Goal: Contribute content: Contribute content

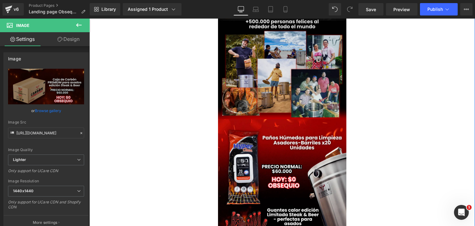
scroll to position [903, 0]
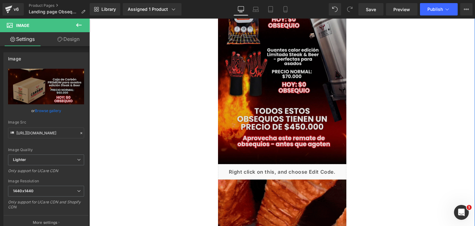
click at [272, 117] on img at bounding box center [282, 61] width 129 height 205
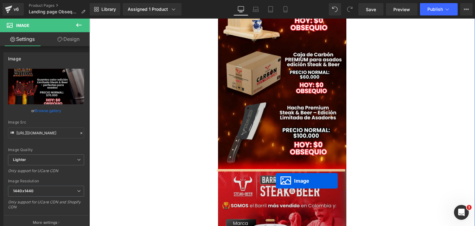
scroll to position [284, 0]
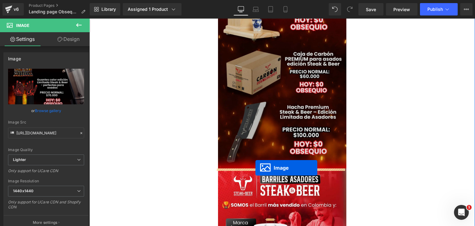
drag, startPoint x: 272, startPoint y: 155, endPoint x: 255, endPoint y: 168, distance: 20.5
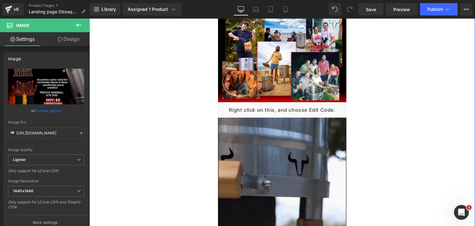
scroll to position [1082, 0]
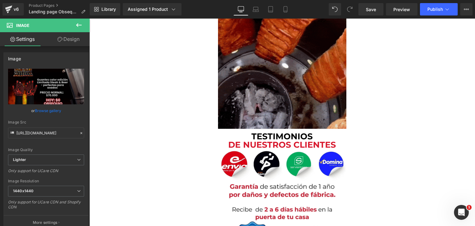
click at [79, 24] on icon at bounding box center [78, 24] width 7 height 7
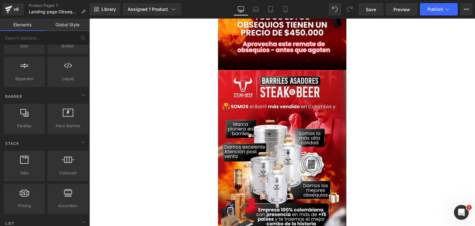
scroll to position [0, 0]
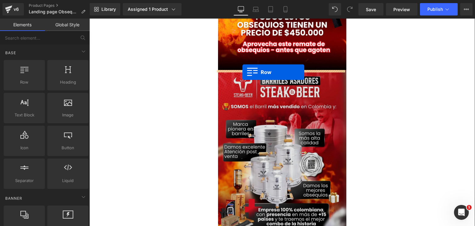
drag, startPoint x: 117, startPoint y: 102, endPoint x: 242, endPoint y: 72, distance: 128.4
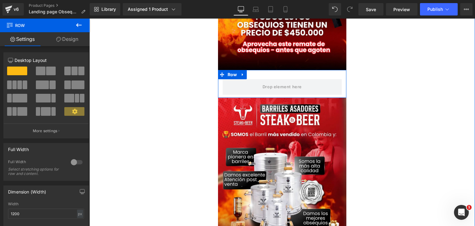
click at [256, 77] on div "Row" at bounding box center [282, 84] width 129 height 28
click at [46, 69] on span at bounding box center [51, 70] width 10 height 9
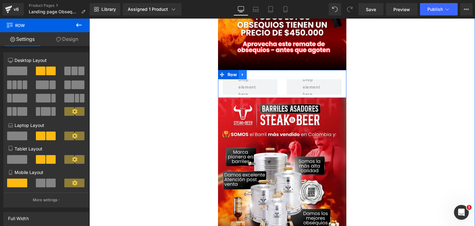
click at [241, 74] on icon at bounding box center [243, 74] width 4 height 5
click at [249, 76] on icon at bounding box center [251, 74] width 4 height 4
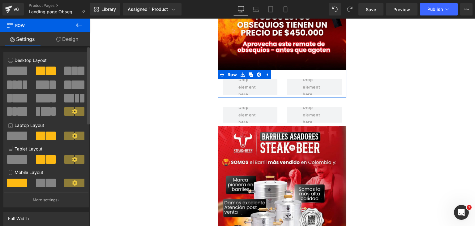
click at [48, 182] on span at bounding box center [51, 182] width 10 height 9
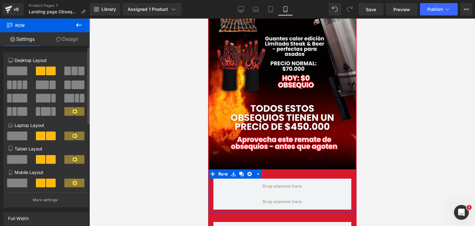
scroll to position [668, 0]
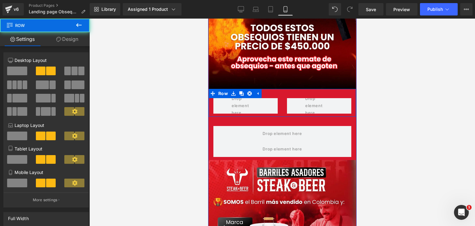
click at [279, 102] on div at bounding box center [245, 105] width 74 height 15
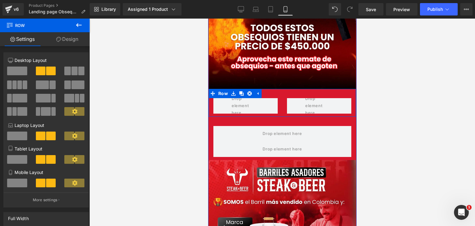
click at [275, 98] on div at bounding box center [245, 105] width 74 height 15
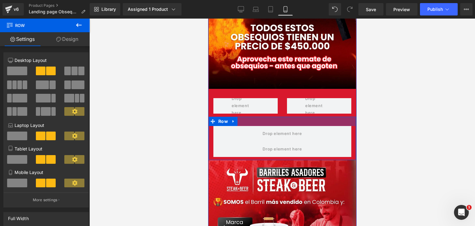
click at [268, 125] on div at bounding box center [281, 121] width 147 height 9
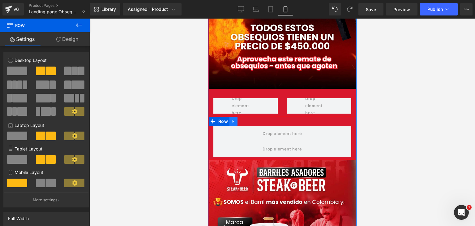
click at [229, 124] on link at bounding box center [233, 121] width 8 height 9
click at [247, 123] on icon at bounding box center [249, 121] width 4 height 4
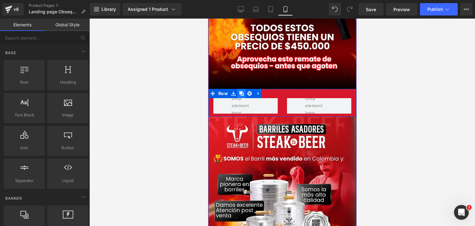
click at [238, 97] on link at bounding box center [241, 93] width 8 height 9
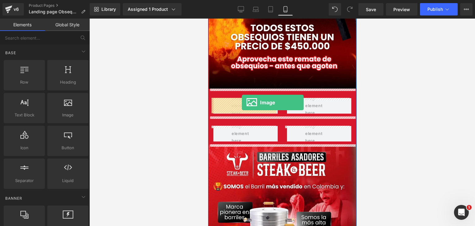
drag, startPoint x: 277, startPoint y: 134, endPoint x: 241, endPoint y: 102, distance: 47.3
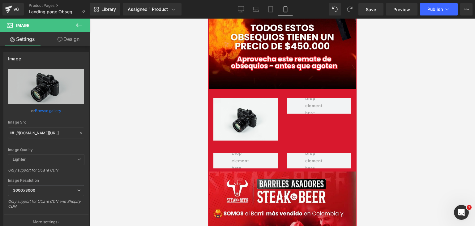
click at [82, 22] on icon at bounding box center [78, 24] width 7 height 7
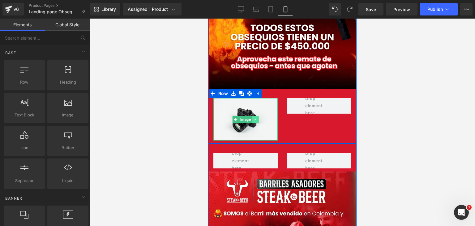
click at [253, 118] on icon at bounding box center [254, 119] width 3 height 4
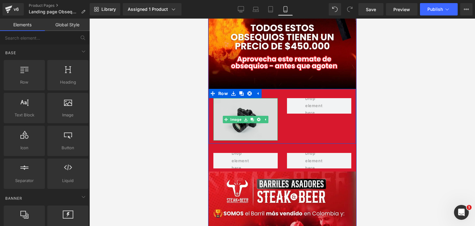
click at [222, 107] on img at bounding box center [245, 119] width 64 height 43
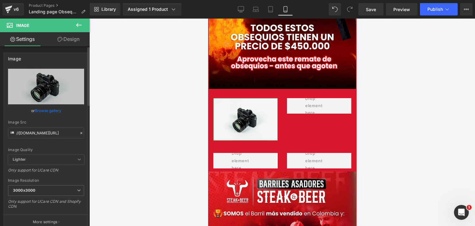
click at [32, 163] on span "Lighter" at bounding box center [46, 159] width 76 height 10
click at [34, 187] on span "3000x3000" at bounding box center [46, 190] width 76 height 11
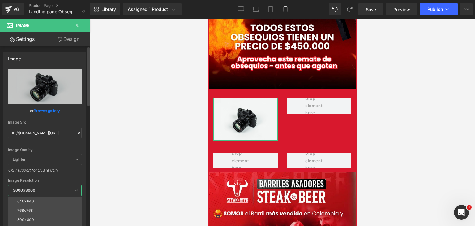
scroll to position [88, 0]
click at [37, 207] on li "1440x1440" at bounding box center [46, 205] width 76 height 9
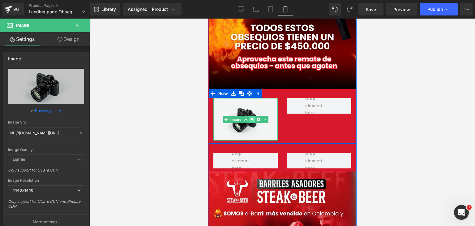
click at [250, 120] on icon at bounding box center [251, 119] width 3 height 4
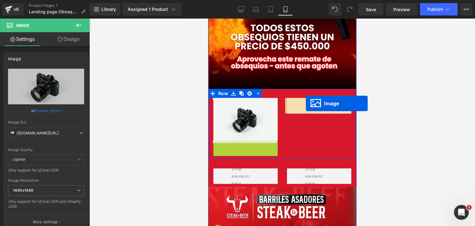
drag, startPoint x: 232, startPoint y: 164, endPoint x: 305, endPoint y: 103, distance: 94.9
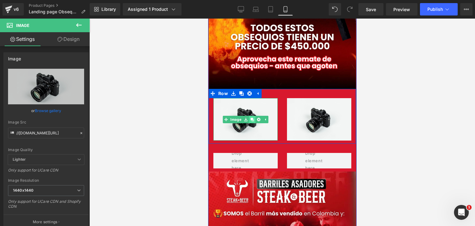
click at [249, 122] on link at bounding box center [252, 119] width 6 height 7
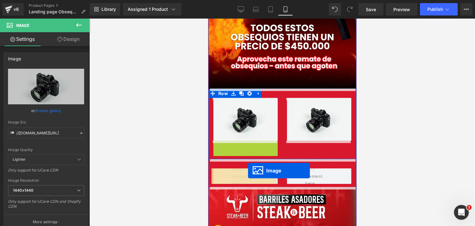
drag, startPoint x: 233, startPoint y: 161, endPoint x: 249, endPoint y: 170, distance: 18.1
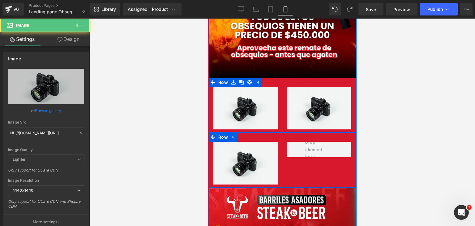
scroll to position [699, 0]
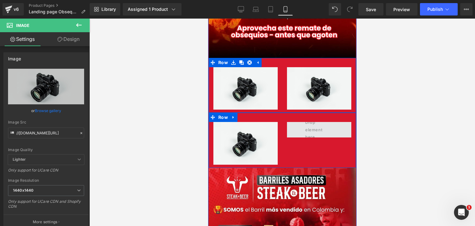
click at [303, 128] on span at bounding box center [319, 129] width 32 height 25
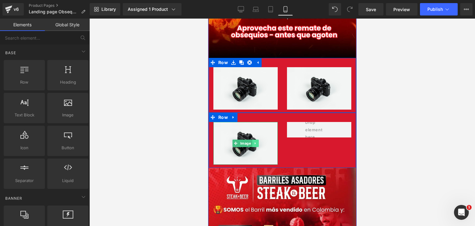
click at [252, 145] on link at bounding box center [255, 142] width 6 height 7
click at [250, 144] on icon at bounding box center [251, 143] width 3 height 3
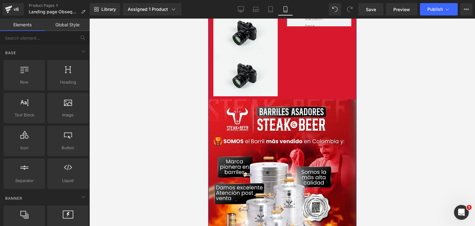
scroll to position [820, 0]
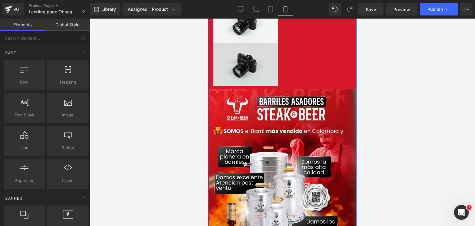
click at [234, 70] on img at bounding box center [245, 64] width 64 height 43
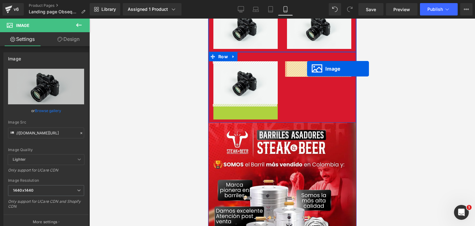
scroll to position [758, 0]
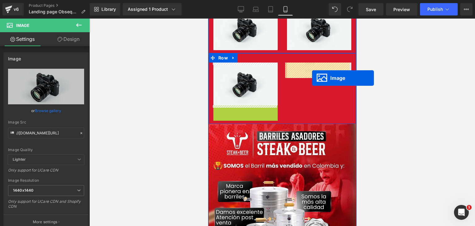
drag, startPoint x: 233, startPoint y: 65, endPoint x: 312, endPoint y: 78, distance: 79.9
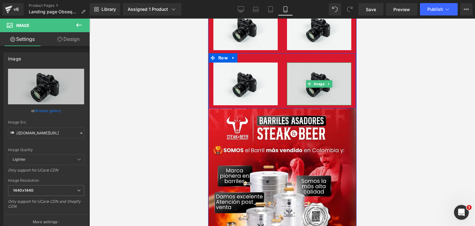
click at [332, 88] on img at bounding box center [319, 83] width 64 height 43
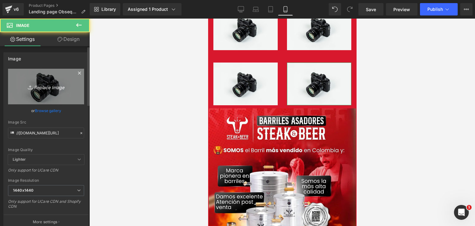
click at [57, 87] on icon "Replace Image" at bounding box center [45, 87] width 49 height 8
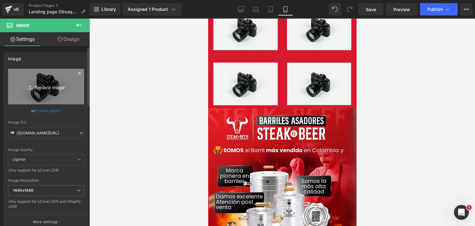
type input "C:\fakepath\REMATE-DE-_2_ (1).webp"
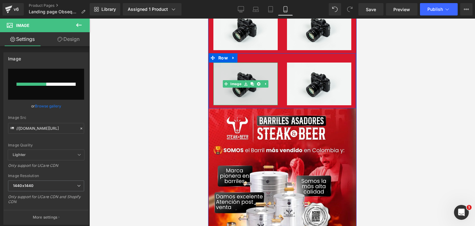
click at [241, 73] on img at bounding box center [245, 83] width 64 height 43
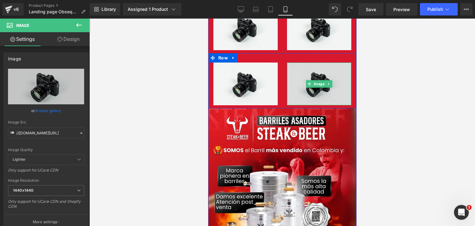
click at [329, 72] on img at bounding box center [319, 83] width 64 height 43
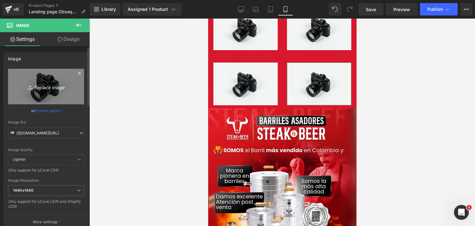
click at [46, 87] on icon "Replace Image" at bounding box center [45, 87] width 49 height 8
type input "C:\fakepath\REMATE-DE-_2_ (1).webp"
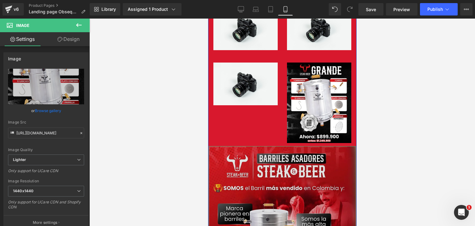
type input "[URL][DOMAIN_NAME]"
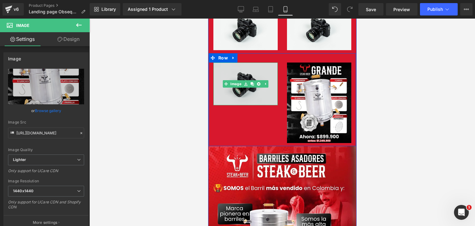
click at [241, 72] on img at bounding box center [245, 83] width 64 height 43
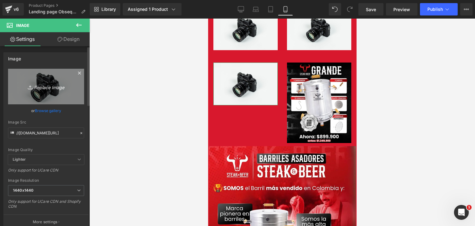
click at [48, 83] on icon "Replace Image" at bounding box center [45, 87] width 49 height 8
type input "C:\fakepath\REMATE-DE-_1_ (1).webp"
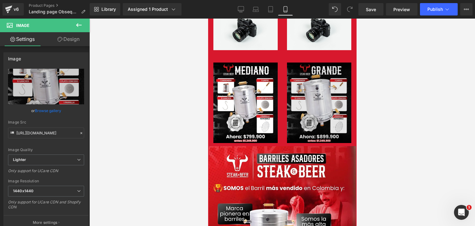
type input "[URL][DOMAIN_NAME]"
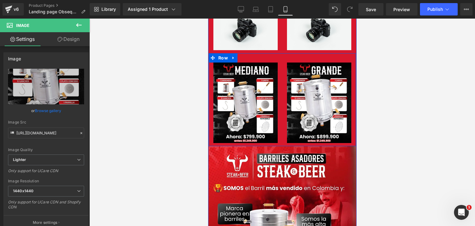
click at [278, 72] on div "Image" at bounding box center [245, 102] width 74 height 80
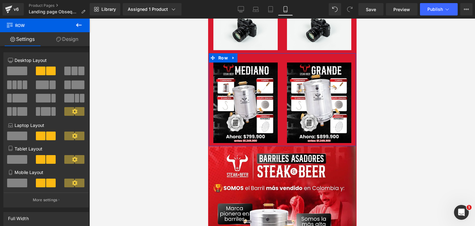
click at [64, 41] on link "Design" at bounding box center [67, 39] width 45 height 14
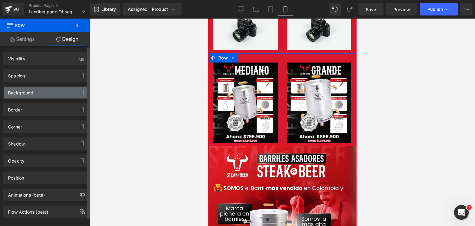
type input "transparent"
type input "0"
click at [43, 88] on div "Background" at bounding box center [46, 93] width 85 height 12
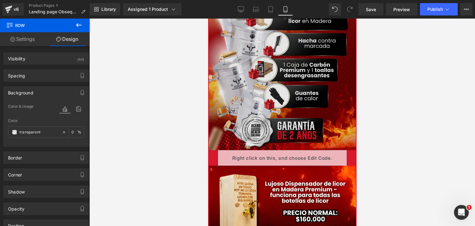
scroll to position [0, 0]
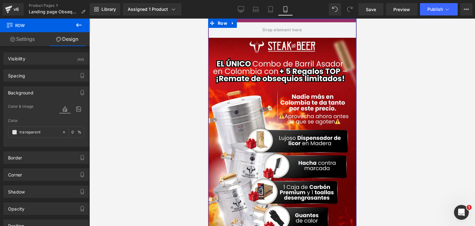
click at [251, 21] on div at bounding box center [282, 21] width 148 height 4
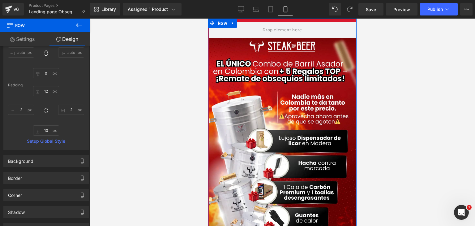
scroll to position [62, 0]
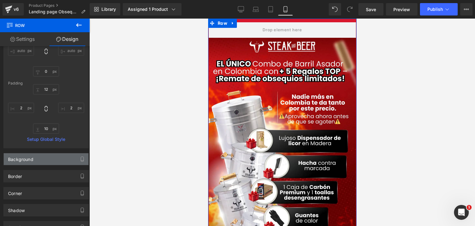
click at [33, 156] on div "Background" at bounding box center [46, 159] width 85 height 12
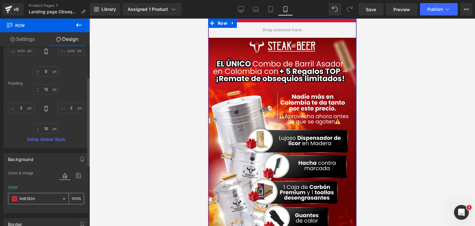
click at [62, 199] on icon at bounding box center [64, 198] width 4 height 4
type input "none"
type input "0"
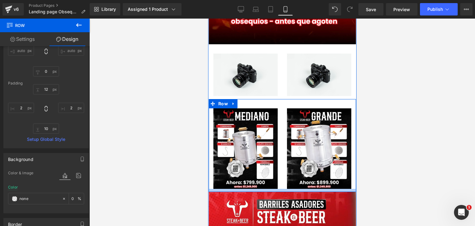
scroll to position [711, 0]
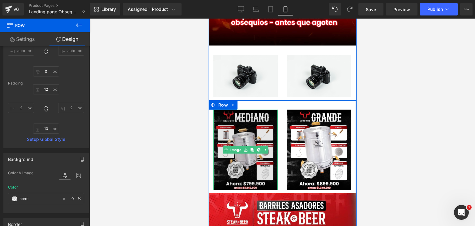
click at [241, 136] on img at bounding box center [245, 149] width 64 height 80
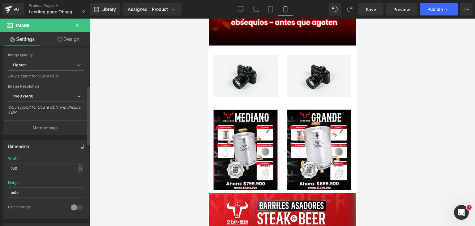
scroll to position [124, 0]
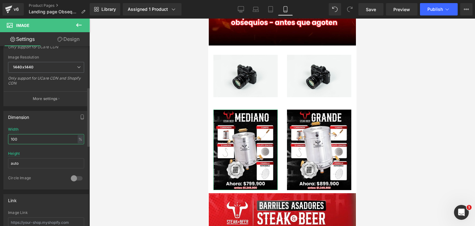
click at [17, 141] on input "100" at bounding box center [46, 139] width 76 height 10
click at [5, 141] on div "100% Width 100 % % px auto Height auto 0 Circle Image" at bounding box center [46, 158] width 85 height 62
type input "200"
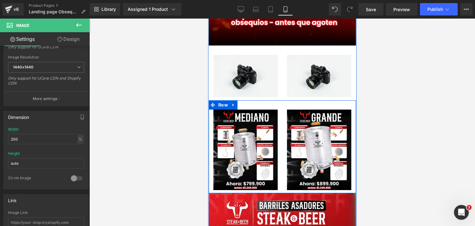
click at [279, 120] on div "Image" at bounding box center [245, 149] width 74 height 80
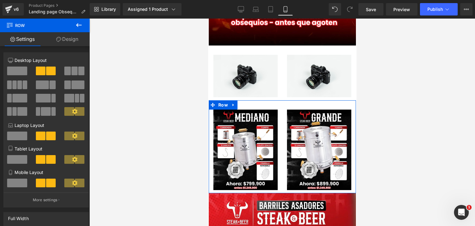
click at [66, 39] on link "Design" at bounding box center [67, 39] width 45 height 14
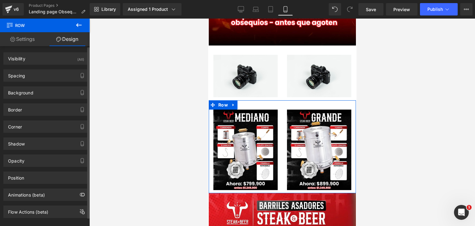
type input "0"
type input "30"
type input "0"
type input "10"
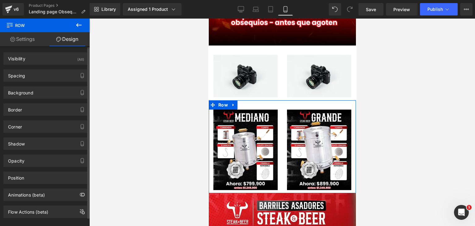
type input "0"
click at [45, 80] on div "Spacing" at bounding box center [46, 76] width 85 height 12
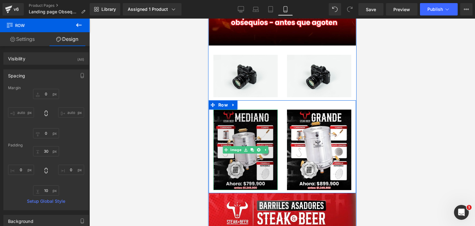
click at [263, 139] on img at bounding box center [245, 149] width 64 height 80
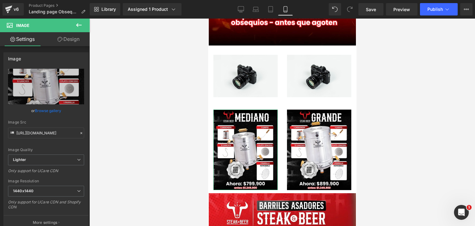
click at [67, 41] on link "Design" at bounding box center [68, 39] width 45 height 14
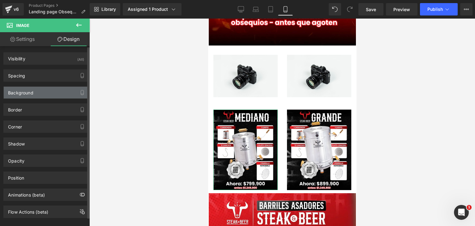
type input "0"
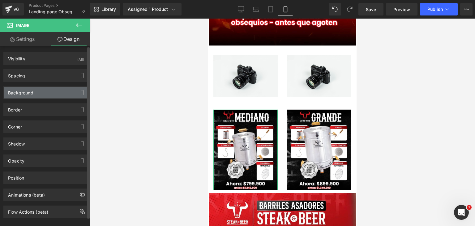
type input "0"
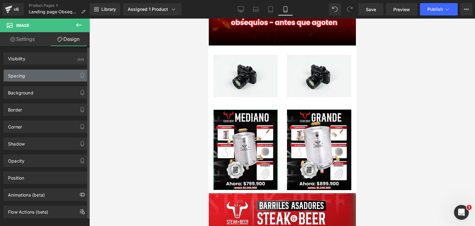
click at [27, 77] on div "Spacing" at bounding box center [46, 76] width 85 height 12
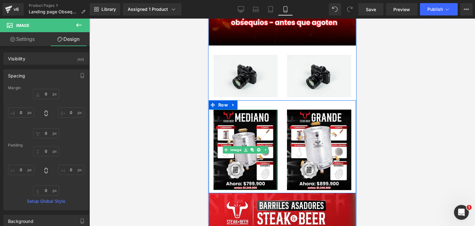
type input "0px"
drag, startPoint x: 274, startPoint y: 117, endPoint x: 279, endPoint y: 118, distance: 5.1
click at [279, 118] on div "Image" at bounding box center [245, 149] width 74 height 80
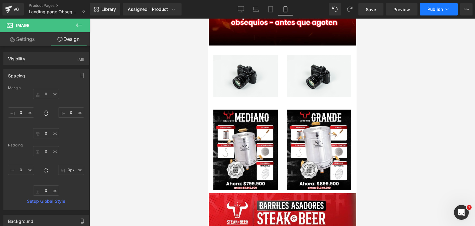
click at [431, 7] on span "Publish" at bounding box center [434, 9] width 15 height 5
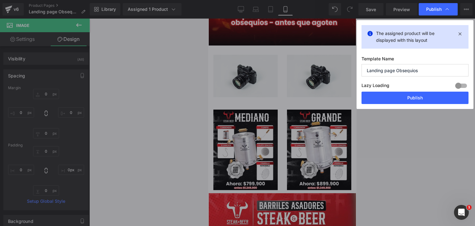
click at [397, 102] on button "Publish" at bounding box center [414, 98] width 107 height 12
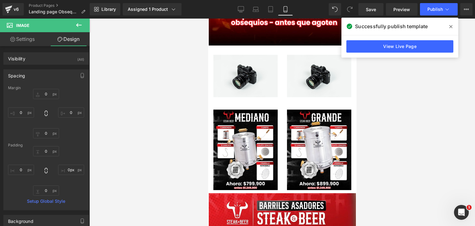
click at [80, 26] on icon at bounding box center [78, 24] width 7 height 7
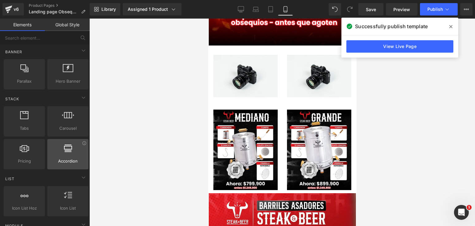
scroll to position [155, 0]
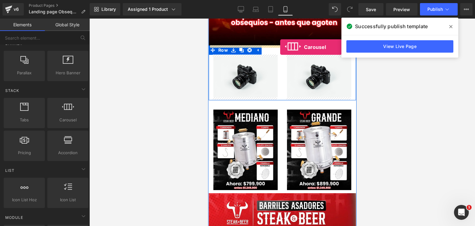
drag, startPoint x: 277, startPoint y: 133, endPoint x: 280, endPoint y: 47, distance: 85.7
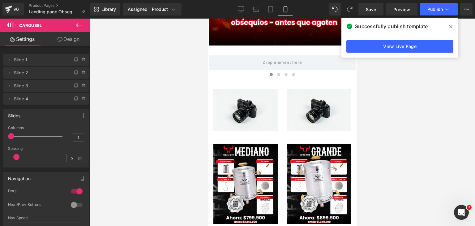
click at [79, 26] on icon at bounding box center [78, 24] width 7 height 7
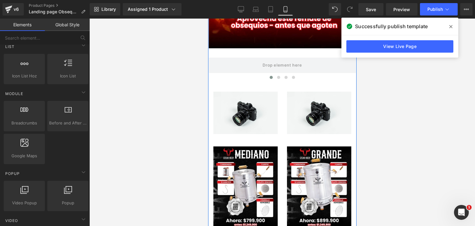
scroll to position [711, 0]
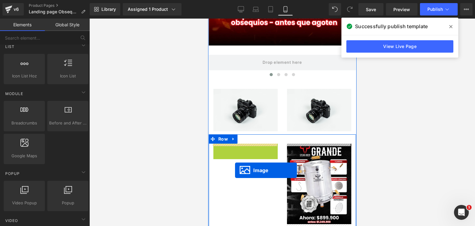
drag, startPoint x: 224, startPoint y: 182, endPoint x: 235, endPoint y: 170, distance: 16.2
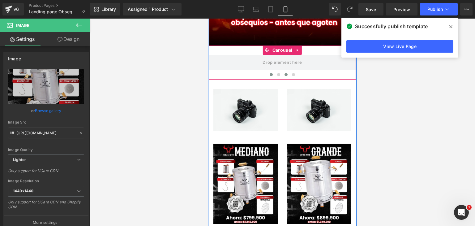
click at [284, 74] on span at bounding box center [285, 74] width 3 height 3
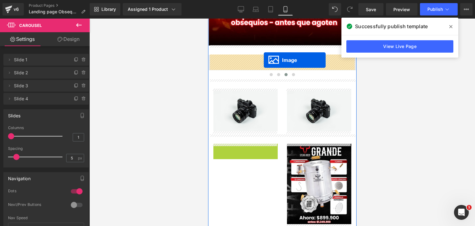
drag, startPoint x: 233, startPoint y: 183, endPoint x: 263, endPoint y: 60, distance: 127.2
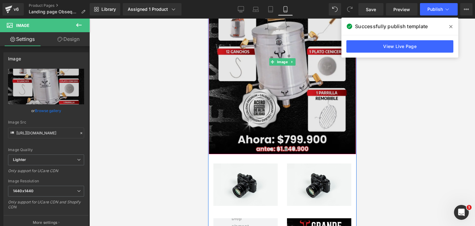
scroll to position [804, 0]
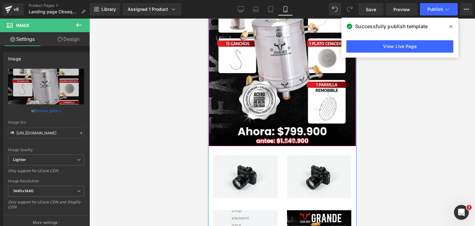
click at [291, 143] on button at bounding box center [292, 141] width 7 height 6
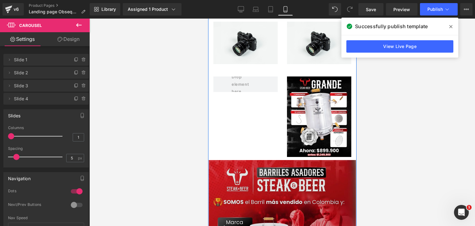
scroll to position [958, 0]
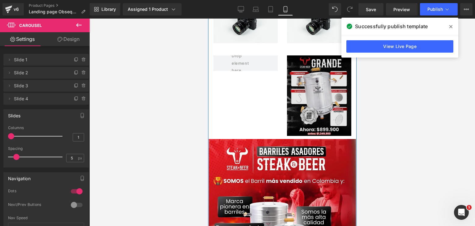
click at [312, 92] on div "Image" at bounding box center [319, 95] width 64 height 80
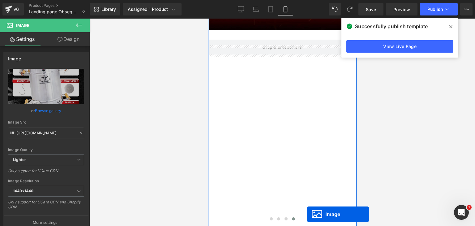
scroll to position [711, 0]
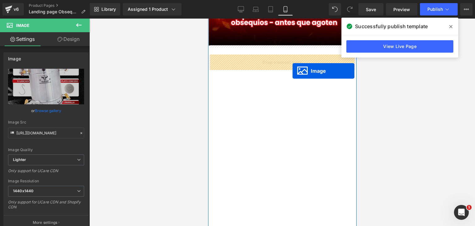
drag, startPoint x: 307, startPoint y: 94, endPoint x: 292, endPoint y: 71, distance: 27.6
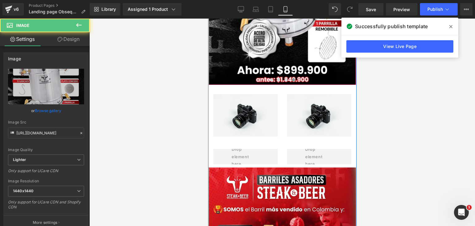
scroll to position [866, 0]
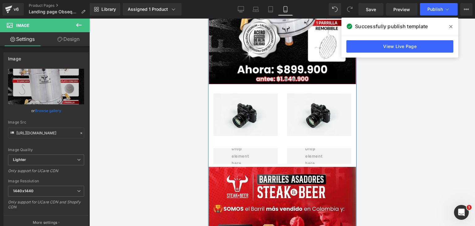
click at [285, 80] on button at bounding box center [285, 79] width 7 height 6
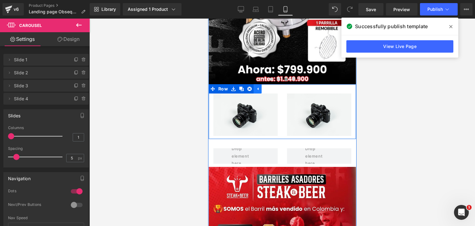
click at [256, 89] on icon at bounding box center [257, 88] width 4 height 5
click at [231, 88] on icon at bounding box center [233, 88] width 4 height 5
click at [247, 88] on icon at bounding box center [249, 88] width 4 height 5
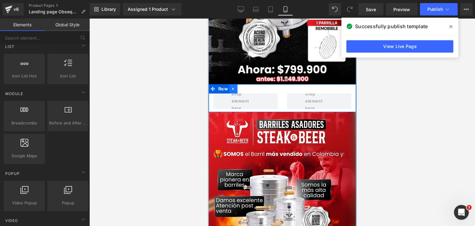
click at [231, 87] on icon at bounding box center [233, 88] width 4 height 5
click at [247, 90] on icon at bounding box center [249, 89] width 4 height 4
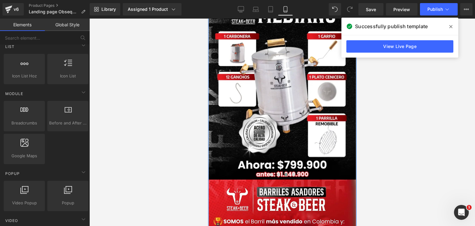
scroll to position [773, 0]
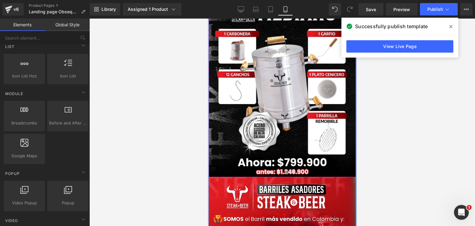
click at [284, 172] on span at bounding box center [285, 171] width 3 height 3
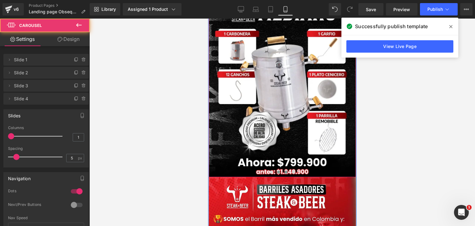
click at [277, 171] on span at bounding box center [278, 171] width 3 height 3
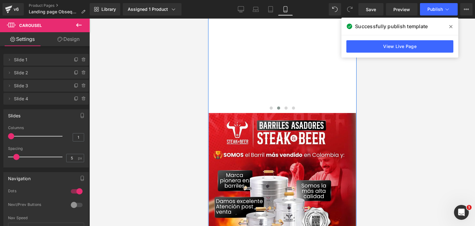
scroll to position [835, 0]
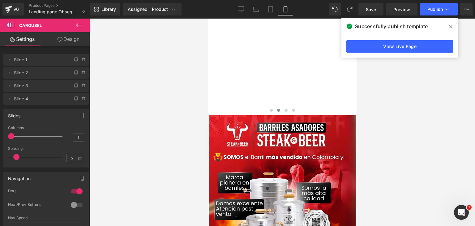
click at [77, 29] on button at bounding box center [79, 26] width 22 height 14
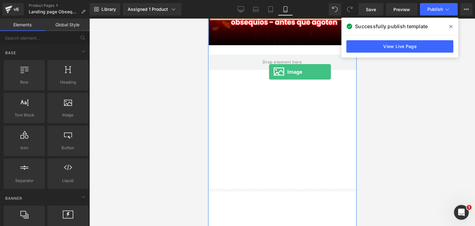
scroll to position [711, 0]
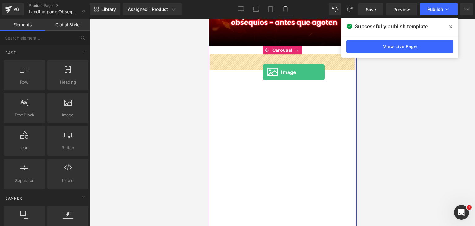
drag, startPoint x: 278, startPoint y: 133, endPoint x: 262, endPoint y: 72, distance: 62.6
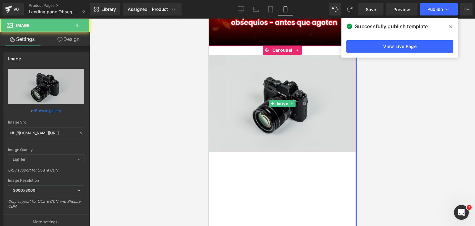
click at [254, 95] on img at bounding box center [281, 103] width 147 height 97
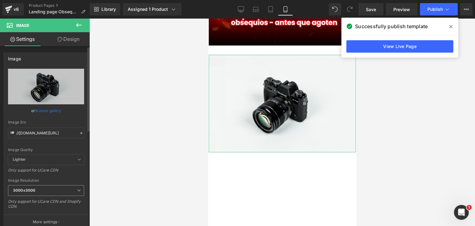
click at [36, 187] on span "3000x3000" at bounding box center [46, 190] width 76 height 11
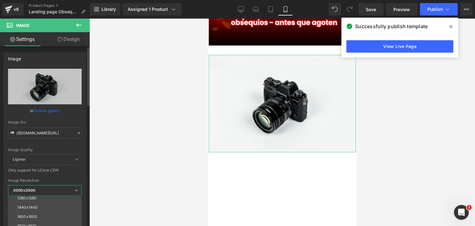
scroll to position [88, 0]
click at [31, 206] on div "1440x1440" at bounding box center [27, 205] width 20 height 4
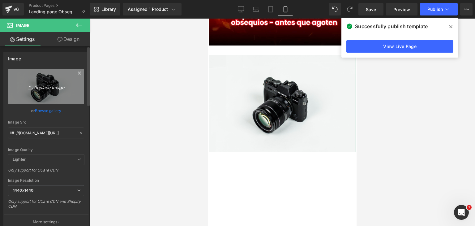
click at [33, 88] on icon "Replace Image" at bounding box center [45, 87] width 49 height 8
type input "C:\fakepath\REMATE-DE (1).webp"
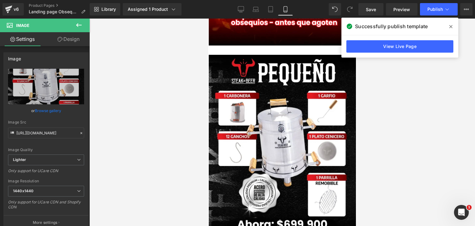
type input "[URL][DOMAIN_NAME]"
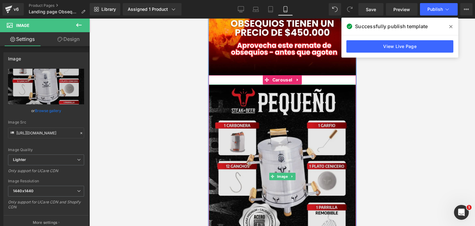
scroll to position [680, 0]
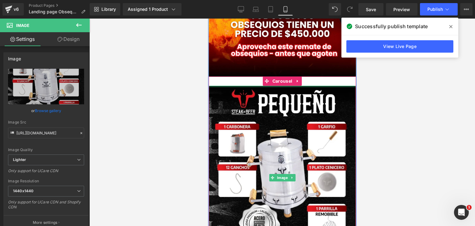
drag, startPoint x: 251, startPoint y: 86, endPoint x: 251, endPoint y: 78, distance: 7.4
click at [251, 78] on div "Image Image Image ‹ › [GEOGRAPHIC_DATA]" at bounding box center [281, 172] width 147 height 193
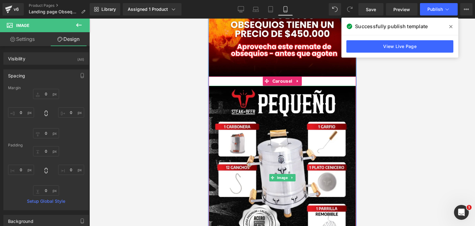
click at [252, 82] on div "Image Image Image ‹ › [GEOGRAPHIC_DATA]" at bounding box center [281, 172] width 147 height 193
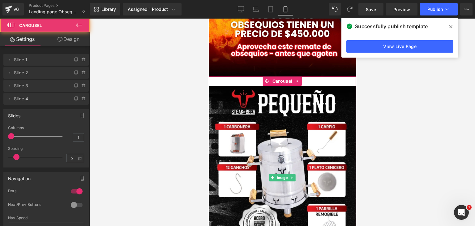
drag, startPoint x: 65, startPoint y: 41, endPoint x: 27, endPoint y: 73, distance: 49.4
click at [65, 41] on link "Design" at bounding box center [68, 39] width 45 height 14
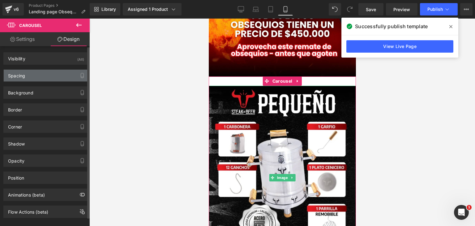
click at [27, 73] on div "Spacing" at bounding box center [46, 76] width 85 height 12
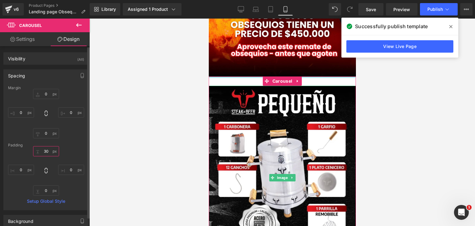
click at [48, 148] on input "30" at bounding box center [46, 151] width 26 height 10
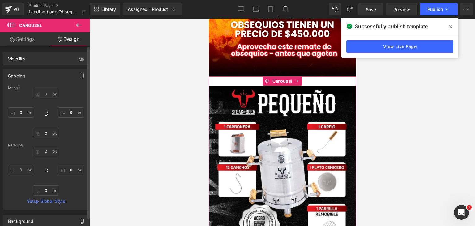
click at [67, 142] on div "Margin 0px 0 0px 0 0px 0 0px 0 [GEOGRAPHIC_DATA] 0px 0 0px 0 0px 0 Setup Global…" at bounding box center [46, 148] width 85 height 124
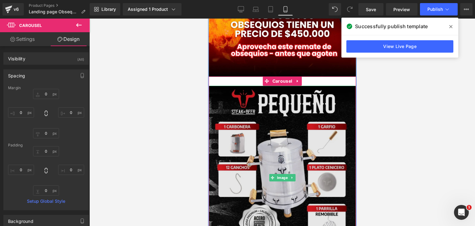
click at [262, 91] on img at bounding box center [281, 178] width 147 height 184
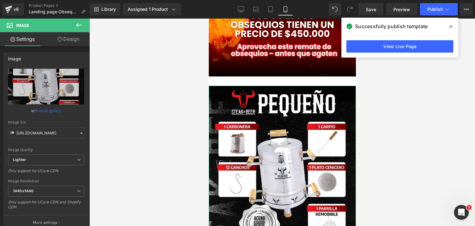
click at [78, 39] on link "Design" at bounding box center [68, 39] width 45 height 14
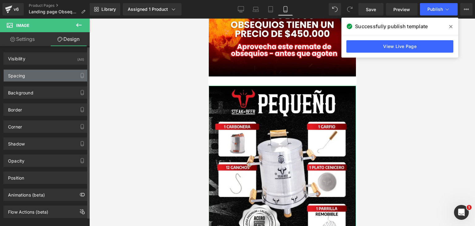
click at [33, 74] on div "Spacing" at bounding box center [46, 76] width 85 height 12
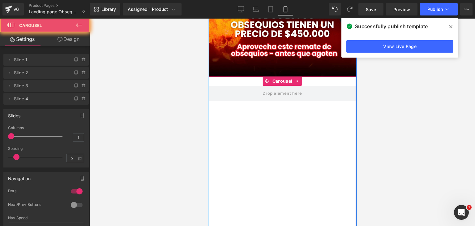
click at [215, 80] on div "Image Image Image ‹ › [GEOGRAPHIC_DATA]" at bounding box center [281, 172] width 147 height 193
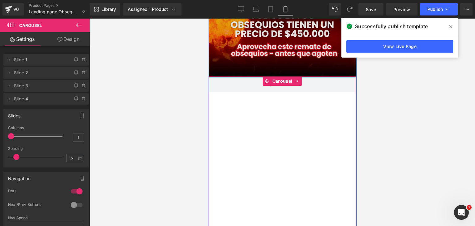
drag, startPoint x: 229, startPoint y: 83, endPoint x: 230, endPoint y: 71, distance: 12.4
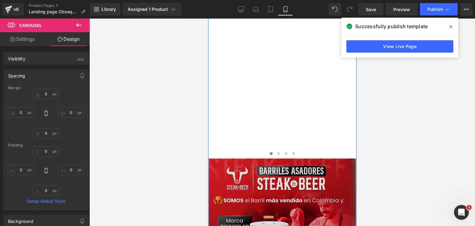
scroll to position [773, 0]
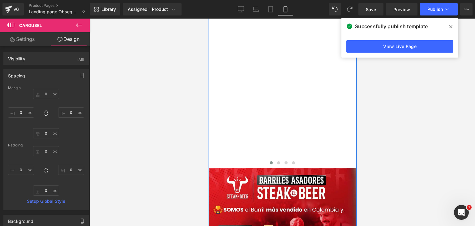
drag, startPoint x: 276, startPoint y: 163, endPoint x: 279, endPoint y: 126, distance: 37.5
click at [277, 163] on span at bounding box center [278, 162] width 3 height 3
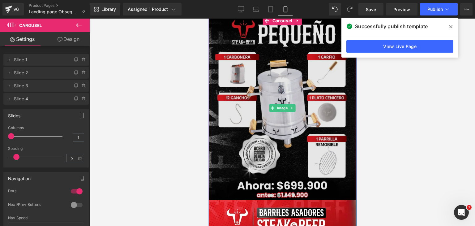
scroll to position [742, 0]
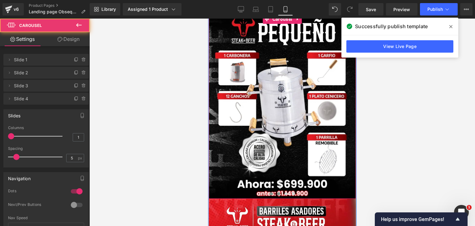
click at [269, 194] on button at bounding box center [270, 193] width 7 height 6
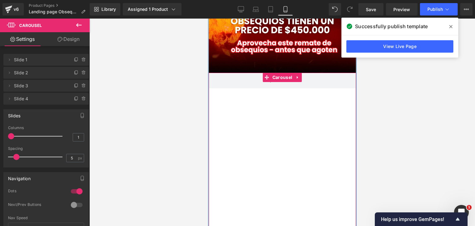
scroll to position [680, 0]
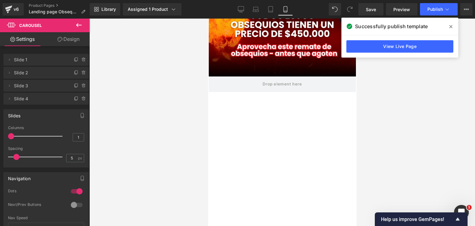
click at [82, 23] on icon at bounding box center [78, 24] width 7 height 7
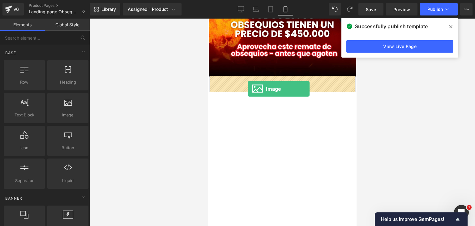
drag, startPoint x: 268, startPoint y: 133, endPoint x: 247, endPoint y: 89, distance: 48.5
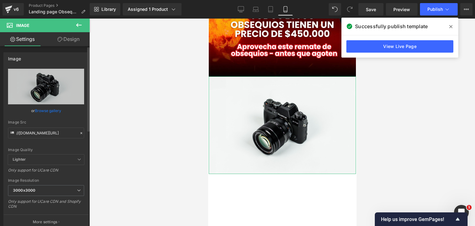
click at [38, 158] on span "Lighter" at bounding box center [46, 159] width 76 height 10
click at [37, 186] on span "3000x3000" at bounding box center [46, 190] width 76 height 11
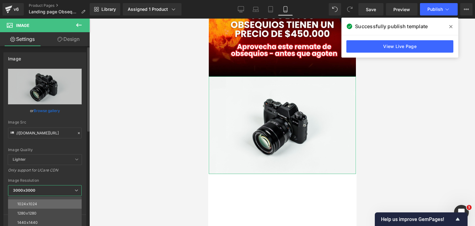
scroll to position [88, 0]
click at [32, 206] on div "1440x1440" at bounding box center [27, 205] width 20 height 4
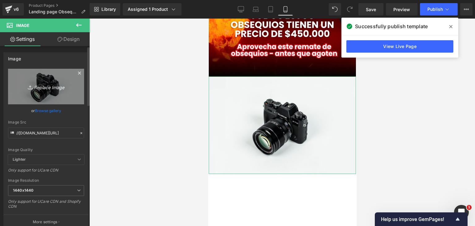
click at [46, 88] on icon "Replace Image" at bounding box center [45, 87] width 49 height 8
type input "C:\fakepath\REMATE DE (3) (1).webp"
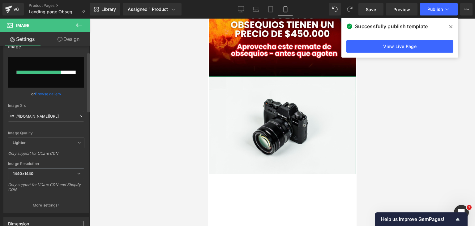
scroll to position [0, 0]
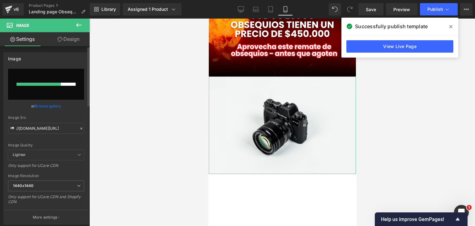
click at [47, 78] on input "file" at bounding box center [46, 84] width 76 height 31
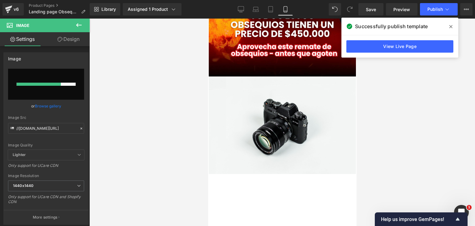
click at [452, 27] on span at bounding box center [451, 27] width 10 height 10
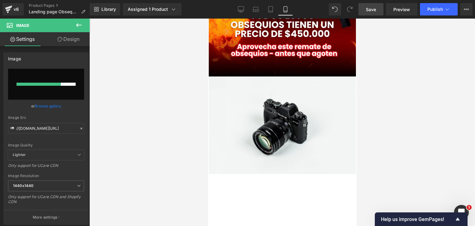
click at [373, 12] on span "Save" at bounding box center [371, 9] width 10 height 6
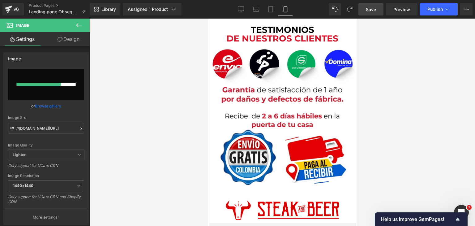
scroll to position [1559, 0]
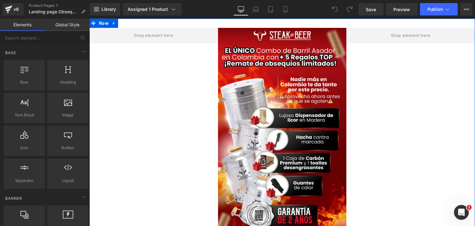
drag, startPoint x: 197, startPoint y: 91, endPoint x: 209, endPoint y: 101, distance: 16.1
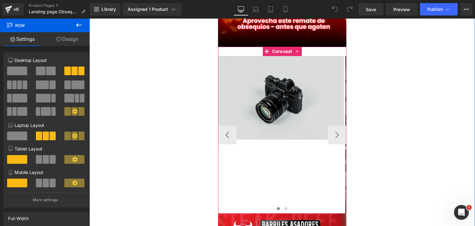
scroll to position [618, 0]
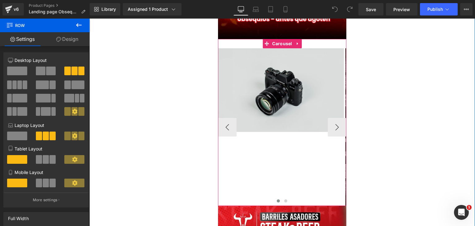
click at [285, 95] on img at bounding box center [281, 89] width 126 height 83
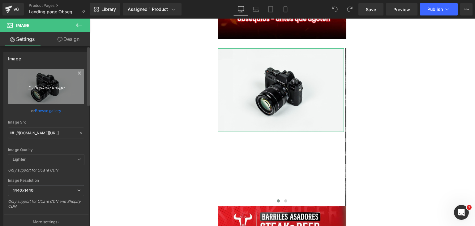
click at [35, 91] on link "Replace Image" at bounding box center [46, 87] width 76 height 36
type input "C:\fakepath\REMATE DE (3) (1).webp"
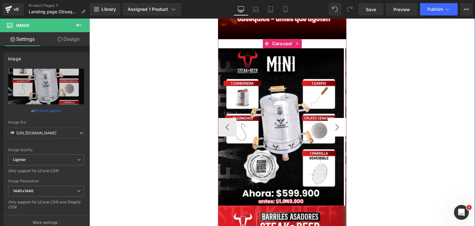
click at [337, 124] on button "›" at bounding box center [337, 127] width 19 height 19
type input "[URL][DOMAIN_NAME]"
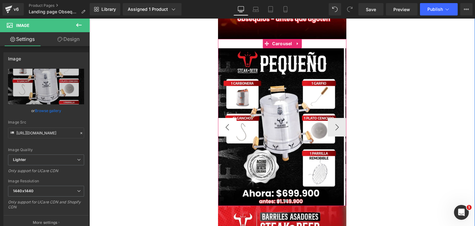
click at [220, 125] on button "‹" at bounding box center [227, 127] width 19 height 19
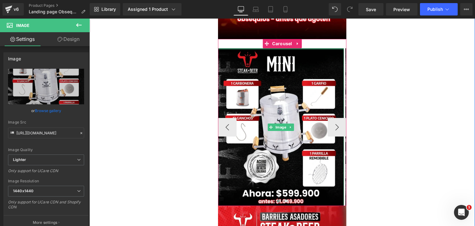
drag, startPoint x: 249, startPoint y: 49, endPoint x: 250, endPoint y: 39, distance: 9.6
click at [250, 39] on div "Image Image Image Image ‹ › Carousel" at bounding box center [282, 122] width 129 height 167
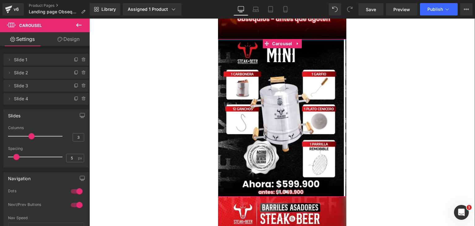
drag, startPoint x: 248, startPoint y: 45, endPoint x: 250, endPoint y: 26, distance: 18.6
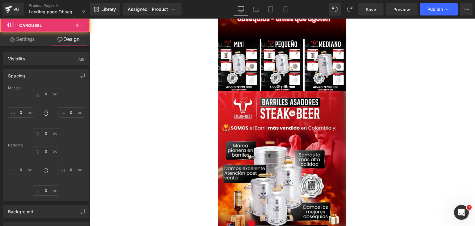
type input "0"
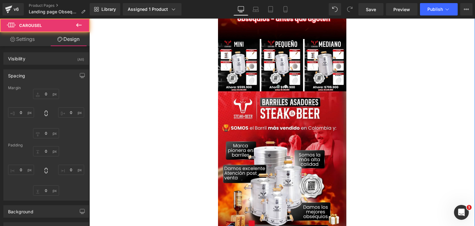
type input "0"
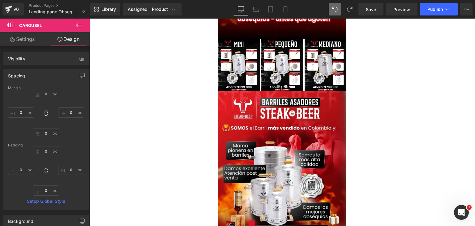
type input "0"
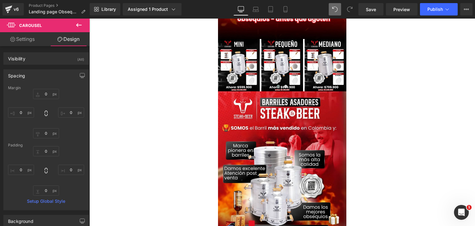
type input "0"
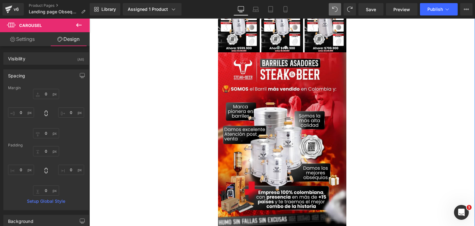
scroll to position [649, 0]
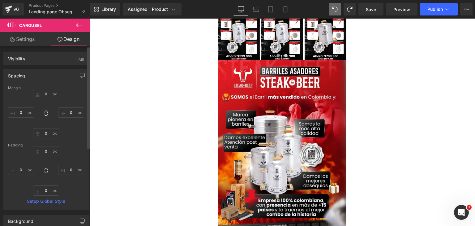
click at [60, 76] on div "Spacing" at bounding box center [46, 76] width 85 height 12
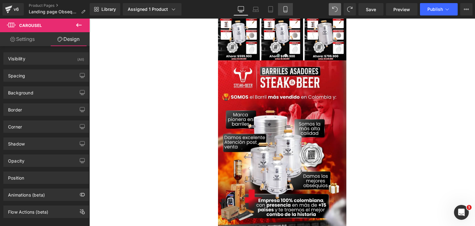
click at [283, 9] on icon at bounding box center [285, 9] width 6 height 6
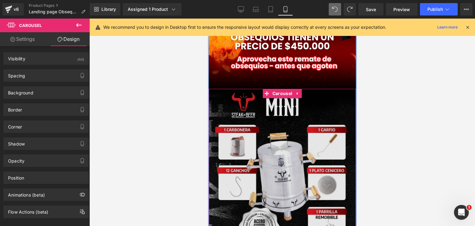
click at [276, 95] on span "Carousel" at bounding box center [282, 93] width 23 height 9
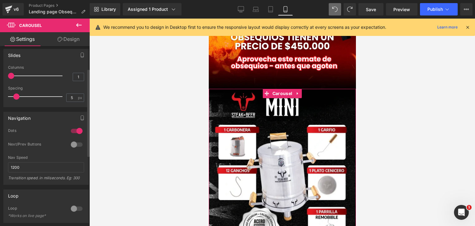
scroll to position [62, 0]
drag, startPoint x: 72, startPoint y: 207, endPoint x: 62, endPoint y: 198, distance: 13.6
click at [71, 207] on div at bounding box center [76, 207] width 15 height 10
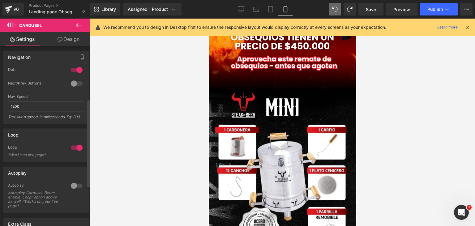
scroll to position [124, 0]
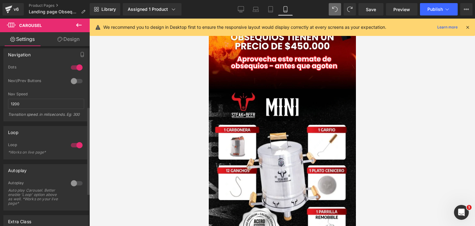
click at [70, 183] on div at bounding box center [76, 183] width 15 height 10
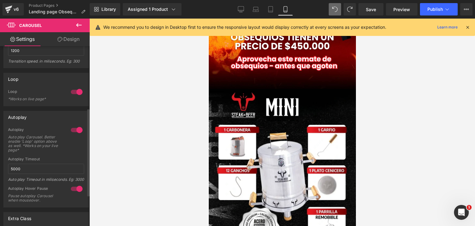
scroll to position [186, 0]
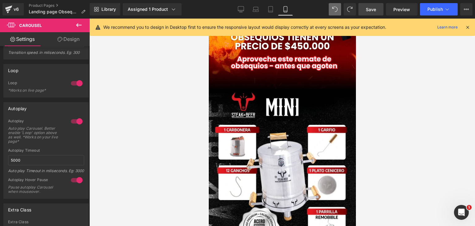
click at [370, 8] on span "Save" at bounding box center [371, 9] width 10 height 6
click at [432, 11] on span "Publish" at bounding box center [434, 9] width 15 height 5
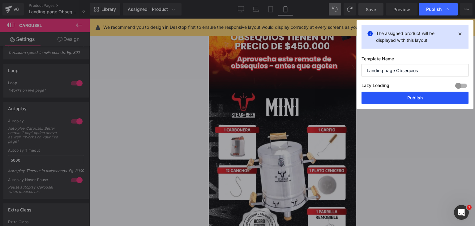
click at [386, 101] on button "Publish" at bounding box center [414, 98] width 107 height 12
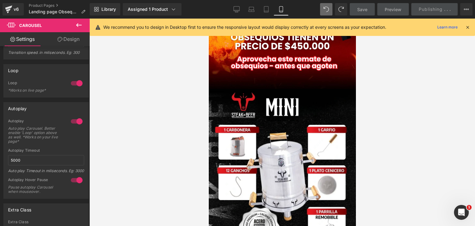
click at [467, 28] on icon at bounding box center [468, 27] width 6 height 6
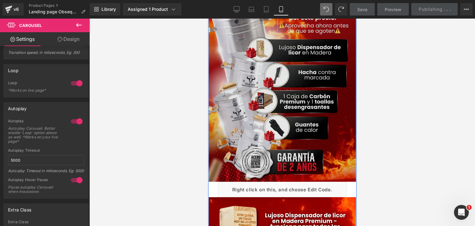
scroll to position [0, 0]
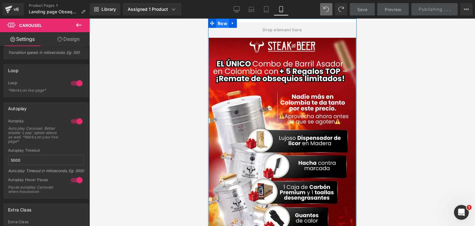
click at [223, 25] on span "Row" at bounding box center [222, 23] width 13 height 9
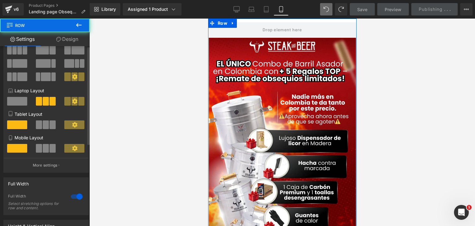
scroll to position [93, 0]
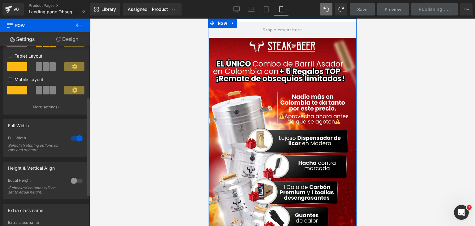
click at [75, 141] on div at bounding box center [76, 138] width 15 height 10
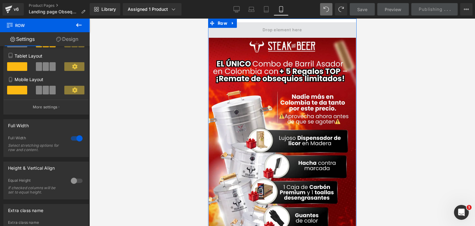
click at [221, 32] on span at bounding box center [281, 29] width 147 height 15
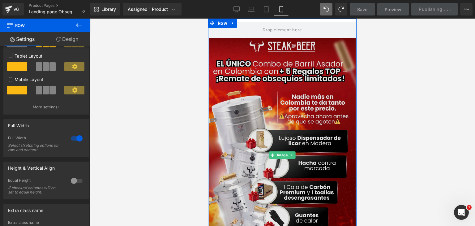
click at [218, 100] on img at bounding box center [281, 155] width 147 height 234
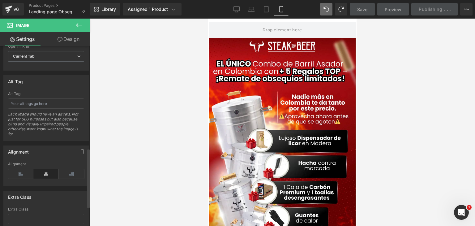
scroll to position [368, 0]
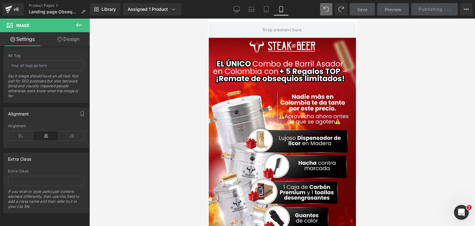
click at [361, 9] on span "Save" at bounding box center [362, 9] width 10 height 6
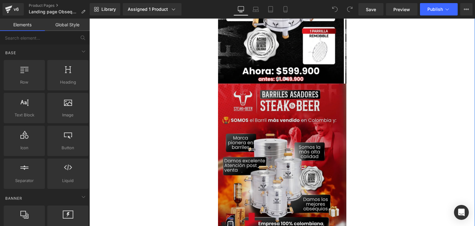
scroll to position [587, 0]
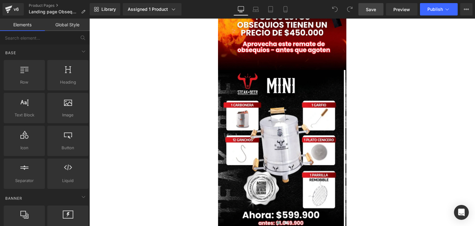
click at [377, 9] on link "Save" at bounding box center [370, 9] width 25 height 12
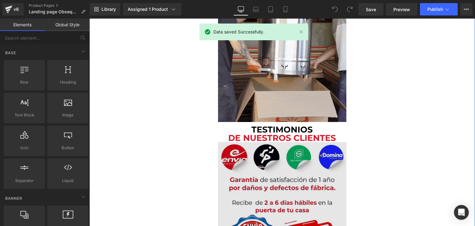
scroll to position [1299, 0]
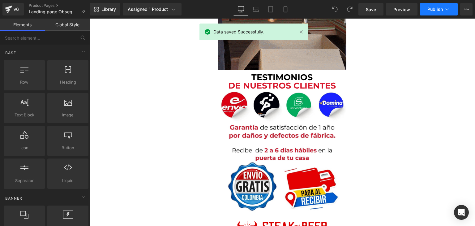
click at [429, 13] on button "Publish" at bounding box center [439, 9] width 38 height 12
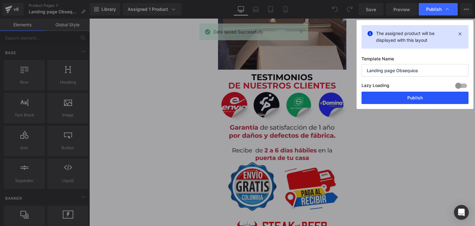
click at [403, 98] on button "Publish" at bounding box center [414, 98] width 107 height 12
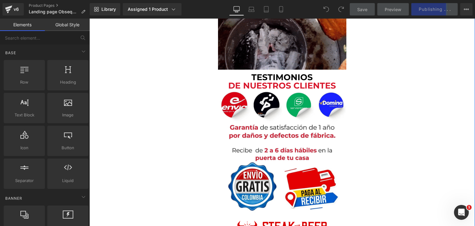
scroll to position [0, 0]
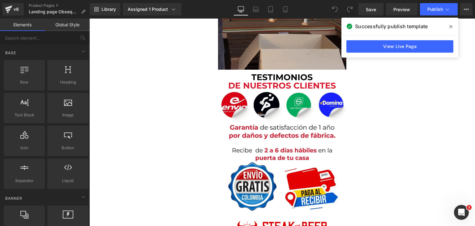
click at [450, 25] on icon at bounding box center [450, 26] width 3 height 5
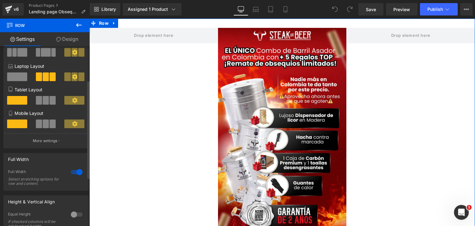
scroll to position [62, 0]
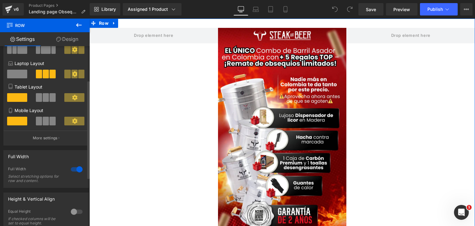
click at [71, 171] on div at bounding box center [76, 169] width 15 height 10
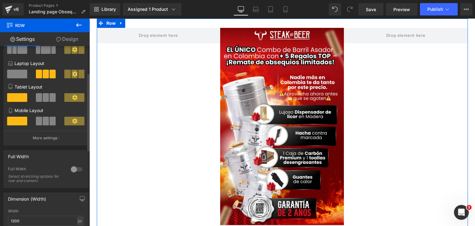
click at [72, 171] on div at bounding box center [76, 169] width 15 height 10
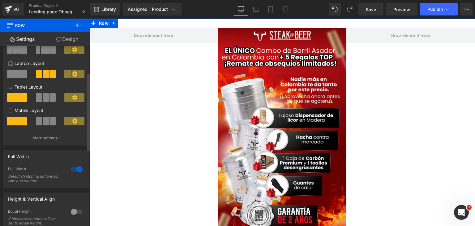
click at [72, 171] on div at bounding box center [76, 169] width 15 height 10
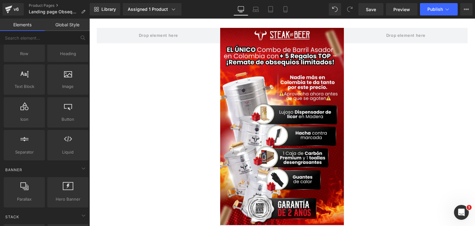
scroll to position [31, 0]
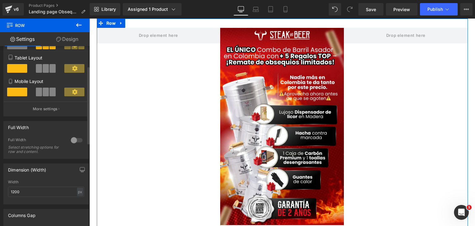
scroll to position [93, 0]
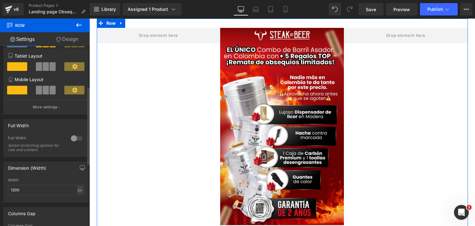
click at [72, 137] on div at bounding box center [76, 138] width 15 height 10
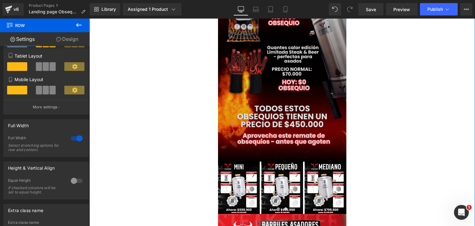
scroll to position [495, 0]
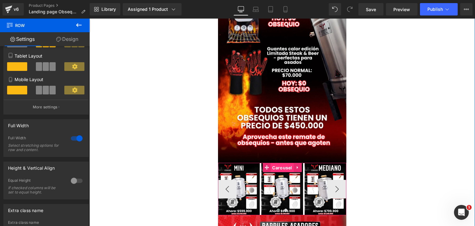
click at [275, 166] on span "Carousel" at bounding box center [282, 167] width 23 height 9
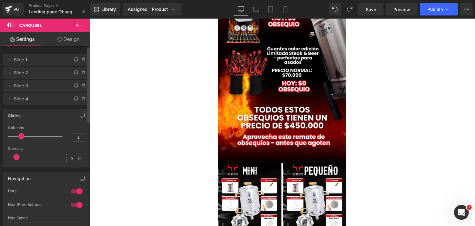
type input "1"
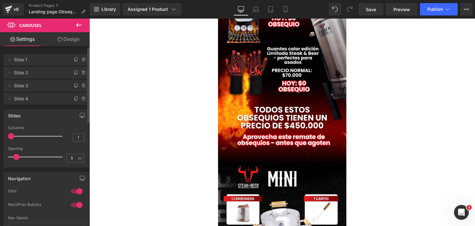
drag, startPoint x: 29, startPoint y: 137, endPoint x: 11, endPoint y: 137, distance: 17.9
click at [11, 137] on span at bounding box center [11, 136] width 6 height 6
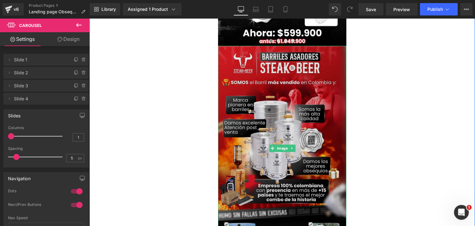
scroll to position [618, 0]
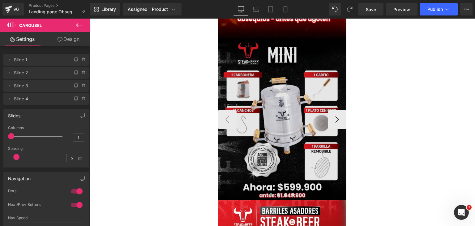
click at [274, 58] on img at bounding box center [282, 119] width 129 height 161
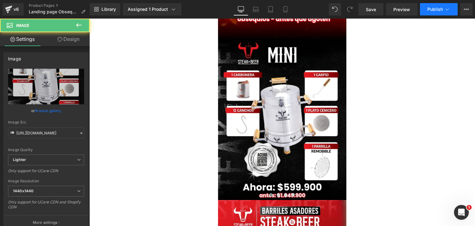
click at [434, 10] on span "Publish" at bounding box center [434, 9] width 15 height 5
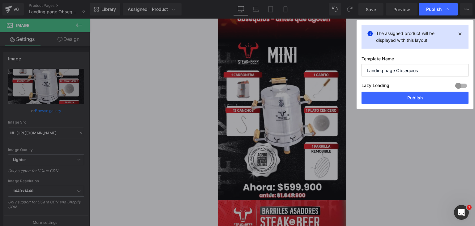
drag, startPoint x: 460, startPoint y: 35, endPoint x: 442, endPoint y: 43, distance: 19.7
click at [460, 35] on icon at bounding box center [459, 33] width 7 height 7
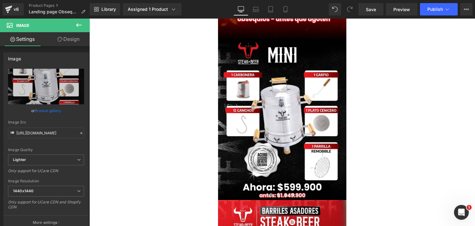
drag, startPoint x: 293, startPoint y: 115, endPoint x: 173, endPoint y: 105, distance: 120.3
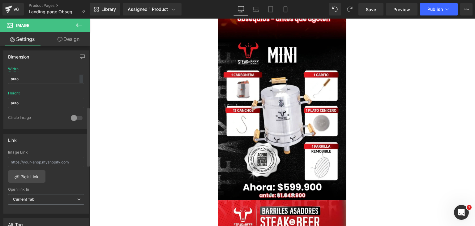
scroll to position [183, 0]
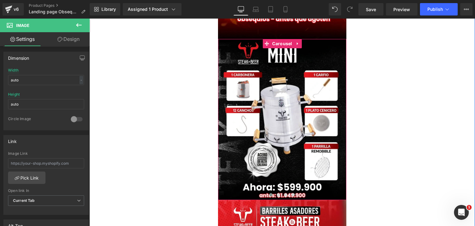
drag, startPoint x: 278, startPoint y: 45, endPoint x: 159, endPoint y: 107, distance: 134.5
click at [278, 45] on span "Carousel" at bounding box center [282, 43] width 23 height 9
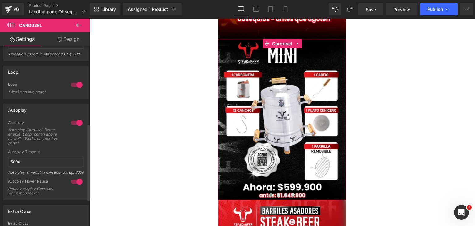
scroll to position [186, 0]
drag, startPoint x: 21, startPoint y: 160, endPoint x: 8, endPoint y: 160, distance: 13.3
click at [8, 160] on input "5000" at bounding box center [46, 160] width 76 height 10
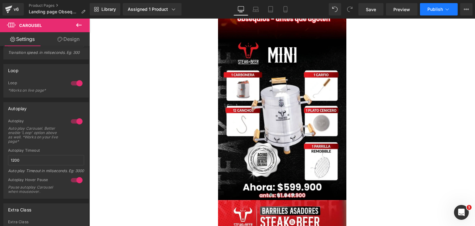
click at [436, 5] on button "Publish" at bounding box center [439, 9] width 38 height 12
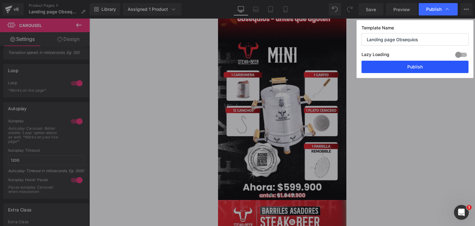
click at [391, 71] on button "Publish" at bounding box center [414, 67] width 107 height 12
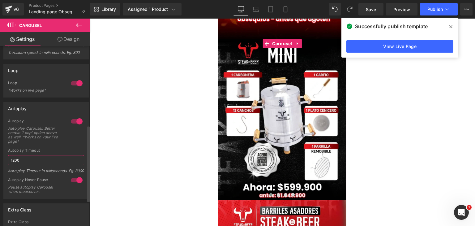
click at [12, 160] on input "1200" at bounding box center [46, 160] width 76 height 10
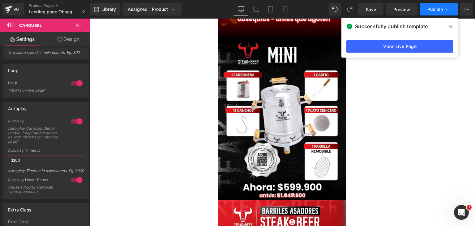
type input "3200"
click at [428, 11] on span "Publish" at bounding box center [434, 9] width 15 height 5
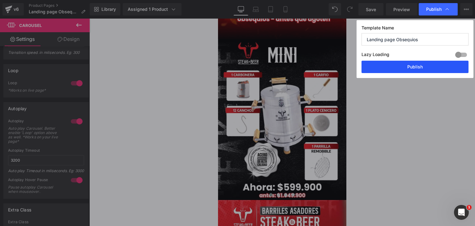
click at [407, 65] on button "Publish" at bounding box center [414, 67] width 107 height 12
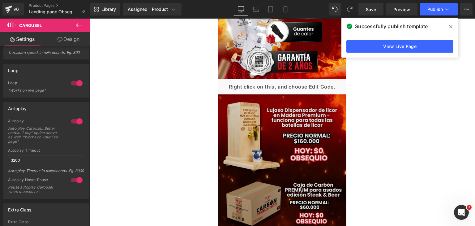
scroll to position [155, 0]
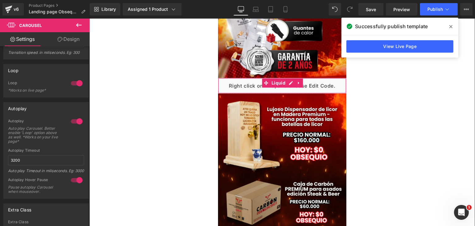
click at [233, 84] on div "Liquid" at bounding box center [282, 85] width 129 height 15
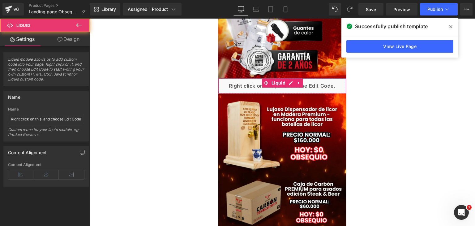
click at [56, 38] on link "Design" at bounding box center [68, 39] width 45 height 14
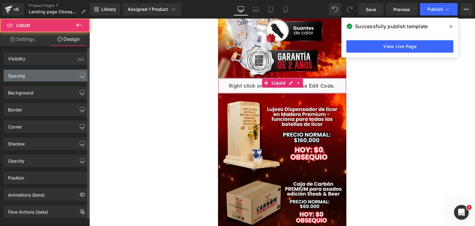
type input "0"
type input "15"
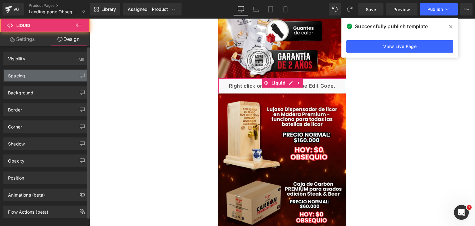
type input "0"
type input "12"
type input "0"
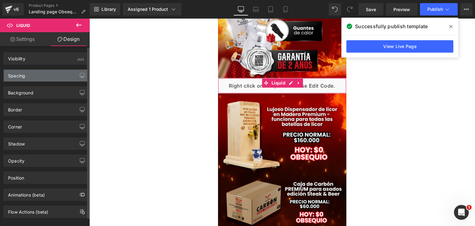
click at [32, 78] on div "Spacing" at bounding box center [46, 76] width 85 height 12
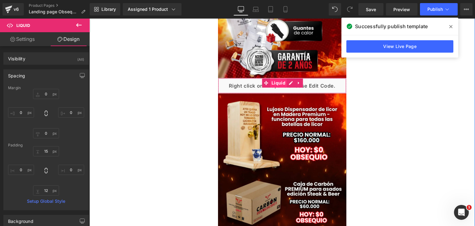
click at [277, 82] on span "Liquid" at bounding box center [278, 82] width 17 height 9
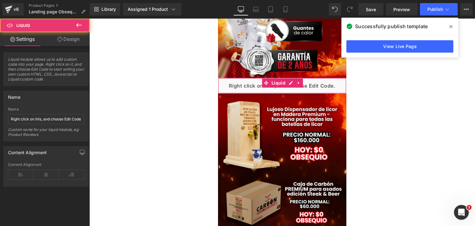
drag, startPoint x: 52, startPoint y: 40, endPoint x: 31, endPoint y: 91, distance: 55.3
click at [52, 40] on link "Design" at bounding box center [68, 39] width 45 height 14
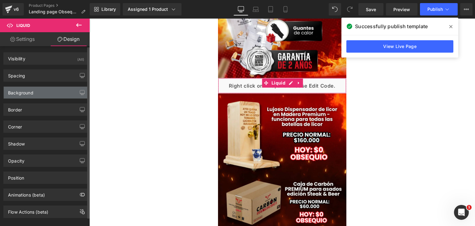
type input "0"
type input "15"
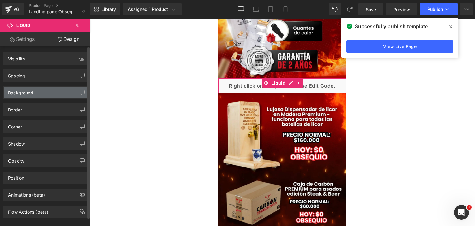
type input "0"
type input "12"
type input "0"
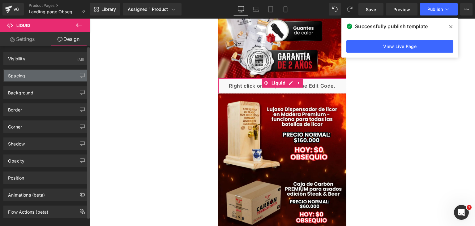
click at [25, 73] on div "Spacing" at bounding box center [16, 74] width 17 height 9
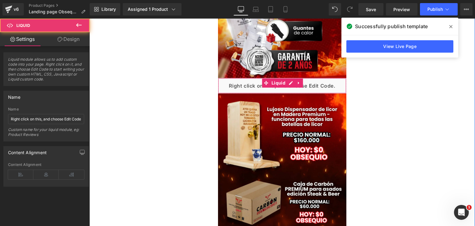
click at [218, 84] on div "Liquid" at bounding box center [282, 85] width 129 height 15
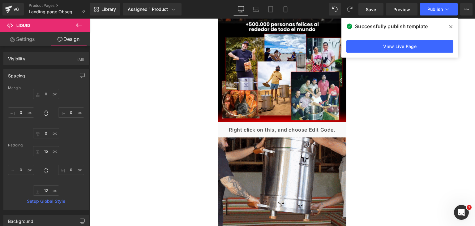
scroll to position [1113, 0]
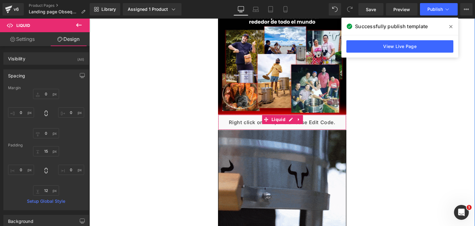
click at [248, 122] on div "Liquid" at bounding box center [282, 121] width 129 height 15
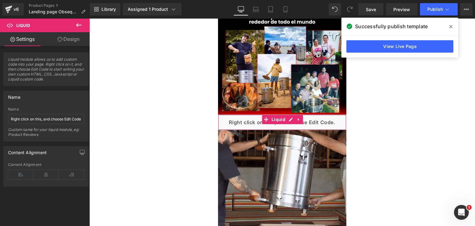
drag, startPoint x: 65, startPoint y: 41, endPoint x: 22, endPoint y: 95, distance: 68.9
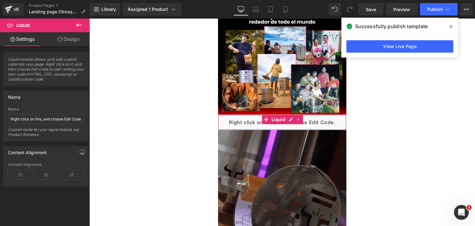
click at [65, 41] on link "Design" at bounding box center [68, 39] width 45 height 14
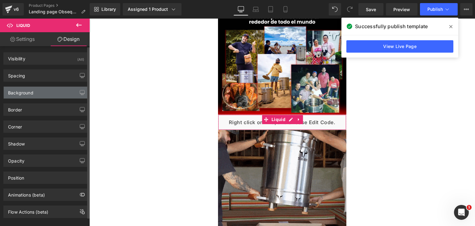
type input "0"
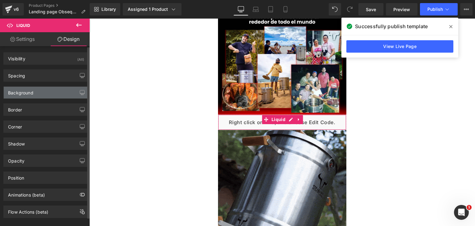
type input "0"
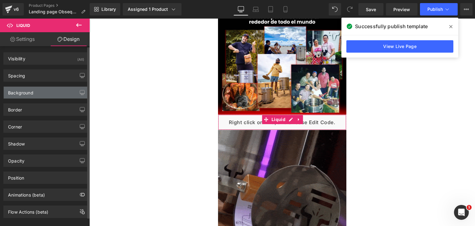
type input "0"
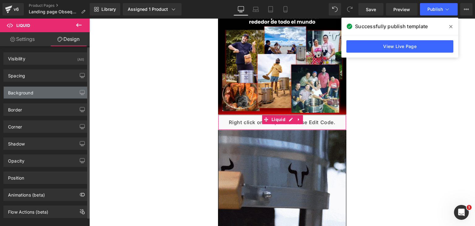
type input "0"
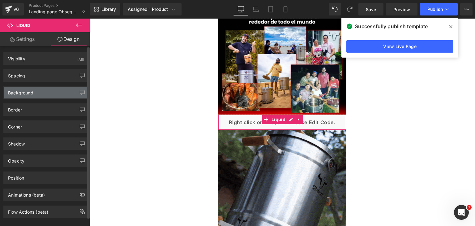
type input "15"
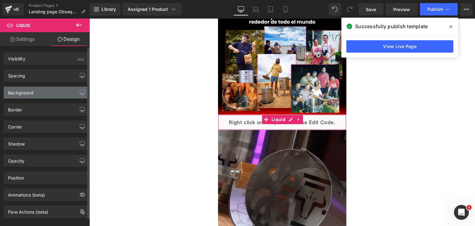
type input "0"
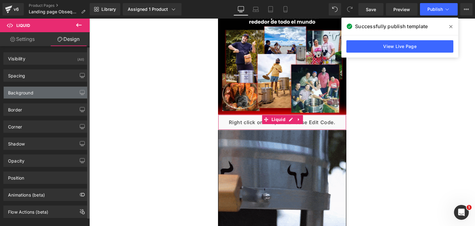
type input "12"
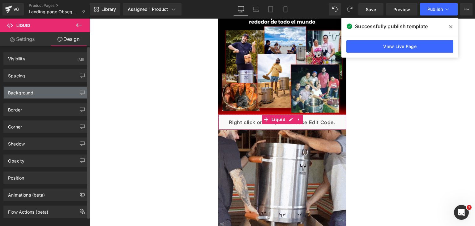
type input "0"
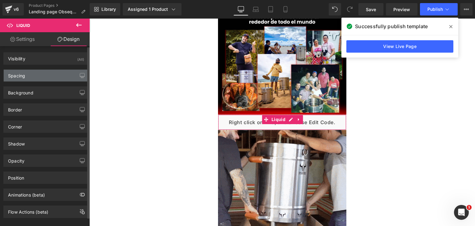
click at [29, 75] on div "Spacing" at bounding box center [46, 76] width 85 height 12
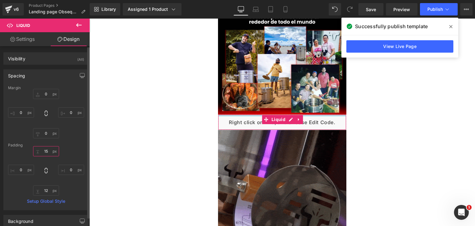
click at [46, 152] on input "15" at bounding box center [46, 151] width 26 height 10
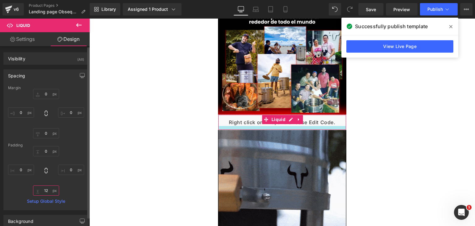
click at [47, 188] on input "12" at bounding box center [46, 190] width 26 height 10
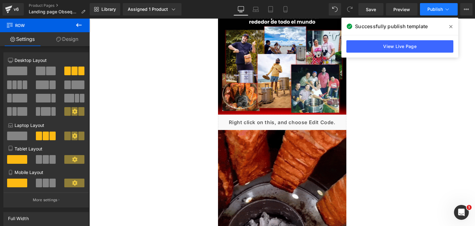
click at [430, 10] on span "Publish" at bounding box center [434, 9] width 15 height 5
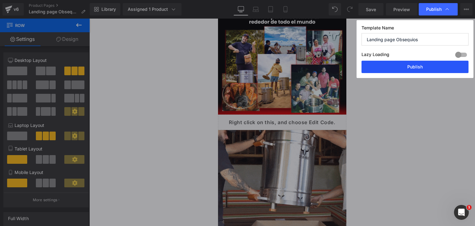
click at [395, 71] on button "Publish" at bounding box center [414, 67] width 107 height 12
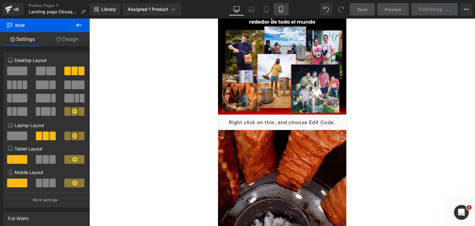
click at [284, 8] on link "Mobile" at bounding box center [281, 9] width 15 height 12
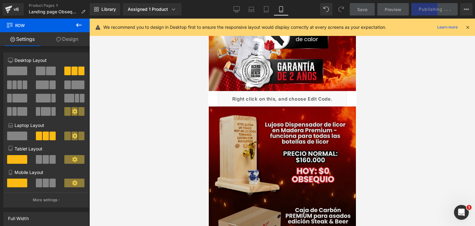
scroll to position [186, 0]
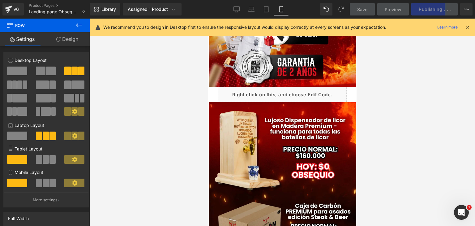
click at [224, 94] on div "Liquid" at bounding box center [282, 94] width 129 height 15
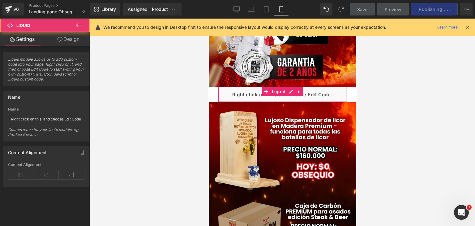
click at [64, 40] on link "Design" at bounding box center [68, 39] width 45 height 14
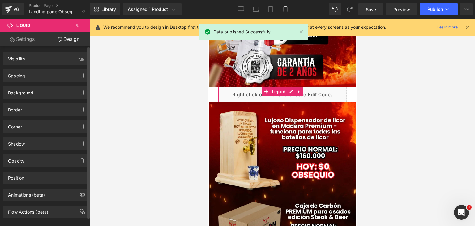
type input "#f7f7f7"
type input "70"
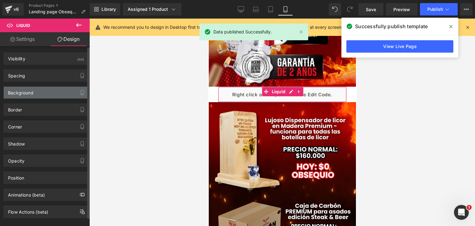
click at [28, 91] on div "Background" at bounding box center [20, 91] width 25 height 9
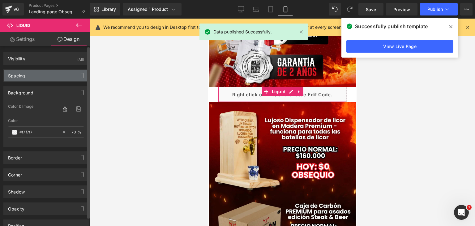
click at [25, 76] on div "Spacing" at bounding box center [16, 74] width 17 height 9
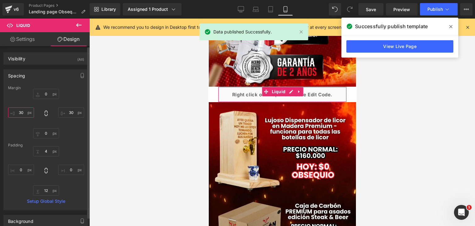
click at [24, 115] on input "30" at bounding box center [21, 112] width 26 height 10
click at [71, 111] on input "30" at bounding box center [71, 112] width 26 height 10
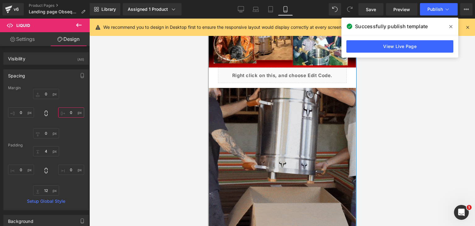
scroll to position [1299, 0]
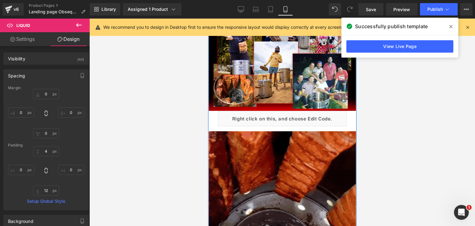
click at [246, 118] on div "Liquid NaNpx NaNpx" at bounding box center [282, 118] width 129 height 15
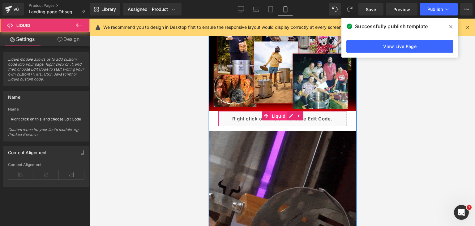
click at [274, 118] on span "Liquid" at bounding box center [278, 115] width 17 height 9
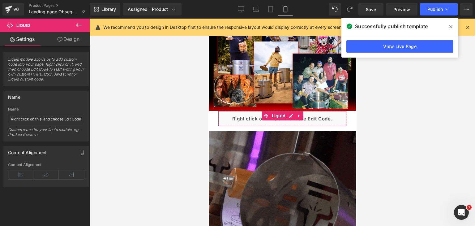
click at [70, 42] on link "Design" at bounding box center [68, 39] width 45 height 14
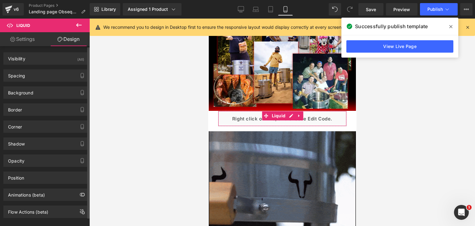
type input "0"
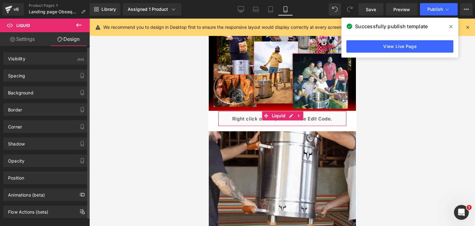
type input "30"
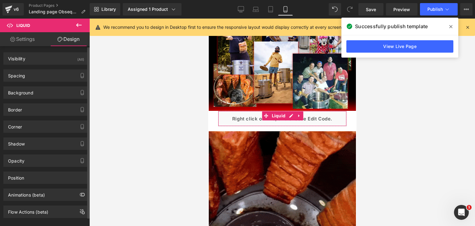
type input "0"
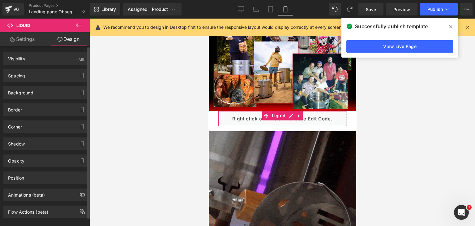
type input "30"
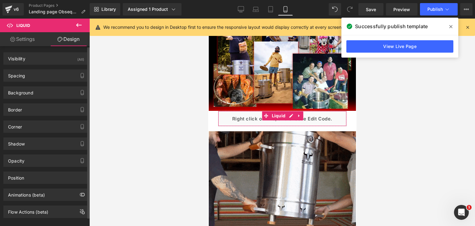
type input "4"
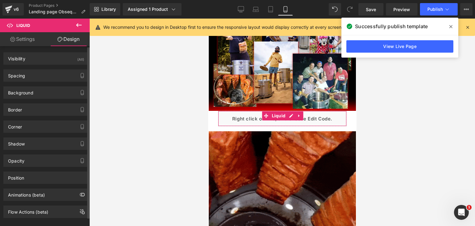
type input "0"
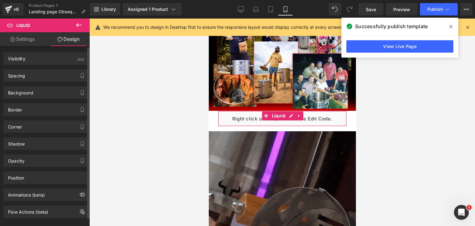
type input "0"
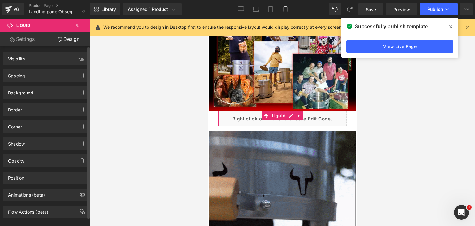
type input "0"
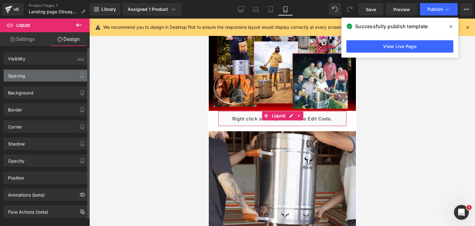
click at [30, 78] on div "Spacing" at bounding box center [46, 76] width 85 height 12
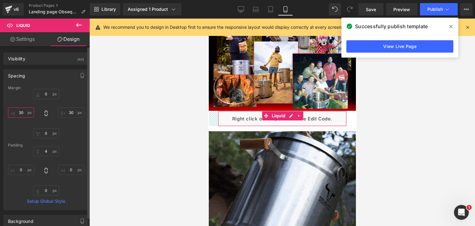
click at [22, 113] on input "30" at bounding box center [21, 112] width 26 height 10
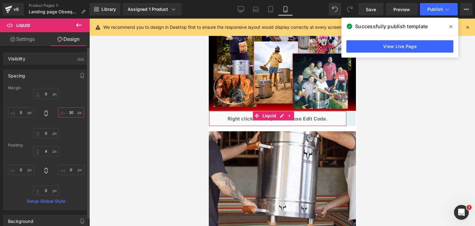
click at [70, 111] on input "30" at bounding box center [71, 112] width 26 height 10
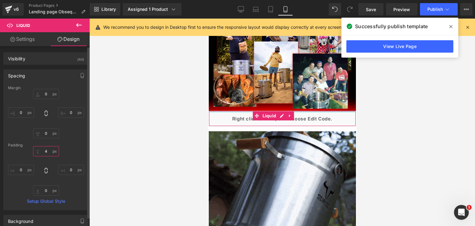
click at [46, 150] on input "4" at bounding box center [46, 151] width 26 height 10
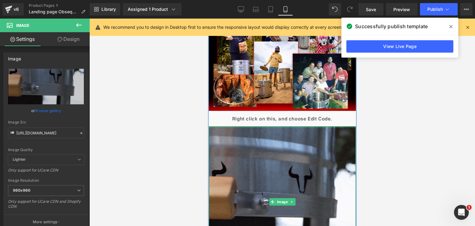
drag, startPoint x: 270, startPoint y: 127, endPoint x: 270, endPoint y: 119, distance: 8.7
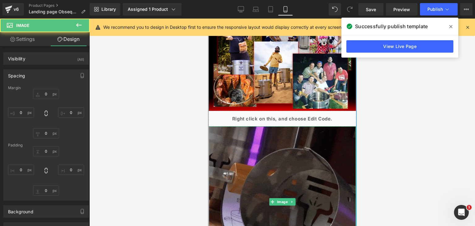
scroll to position [1422, 0]
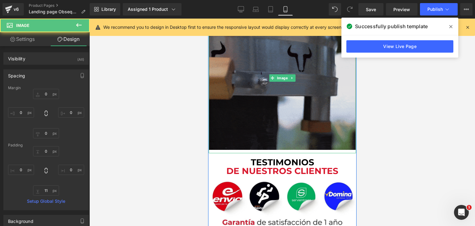
type input "0"
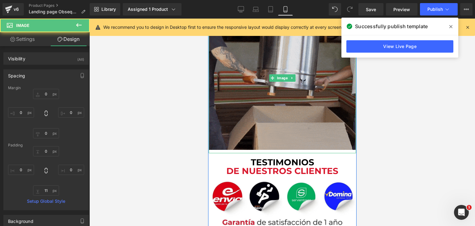
type input "0"
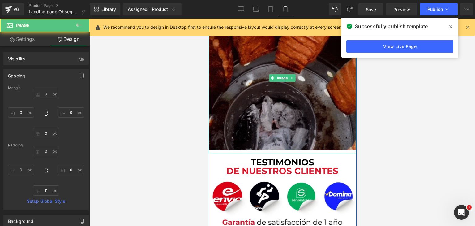
type input "0"
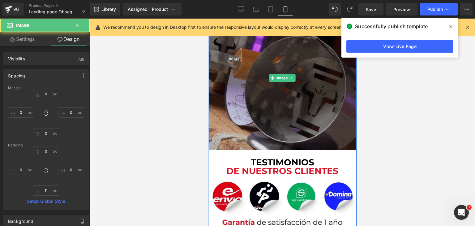
type input "0"
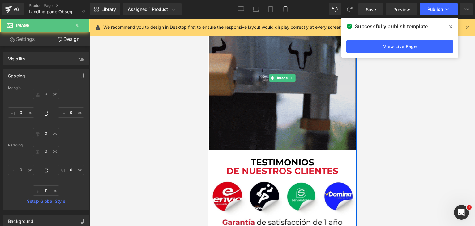
type input "0"
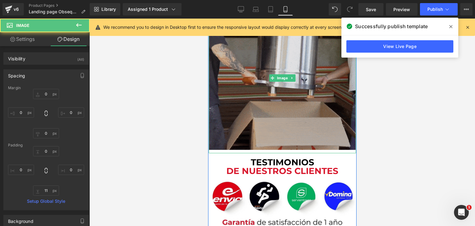
type input "0"
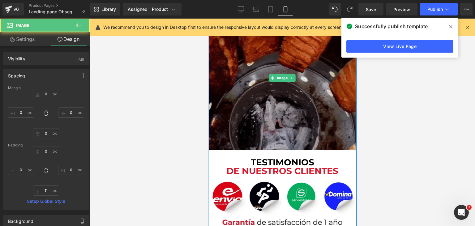
type input "11"
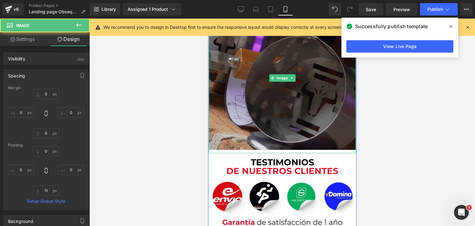
type input "0"
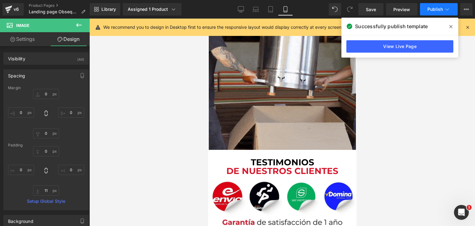
click at [429, 9] on span "Publish" at bounding box center [434, 9] width 15 height 5
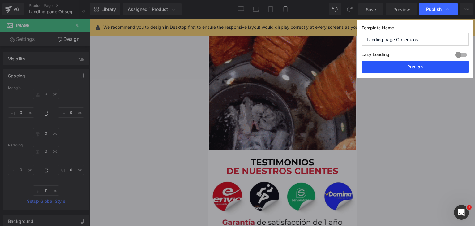
click at [409, 67] on button "Publish" at bounding box center [414, 67] width 107 height 12
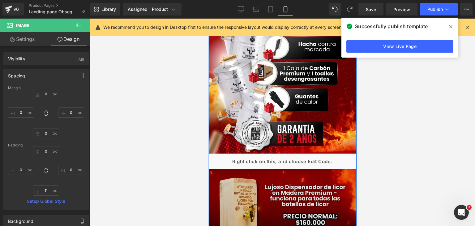
scroll to position [124, 0]
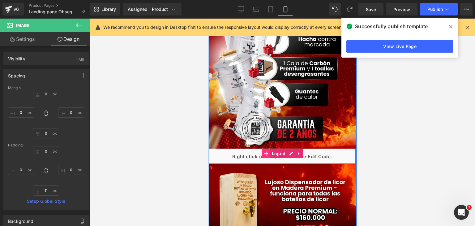
click at [264, 152] on icon at bounding box center [266, 153] width 4 height 5
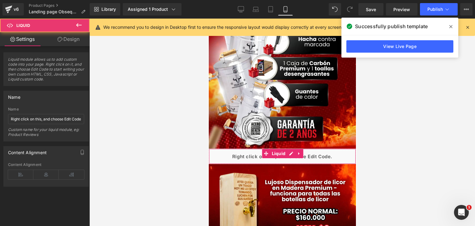
click at [62, 42] on link "Design" at bounding box center [68, 39] width 45 height 14
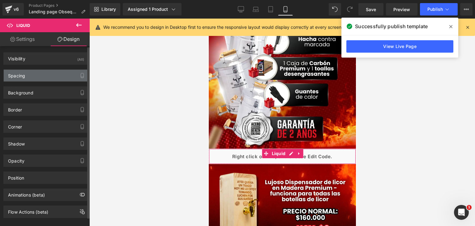
type input "0"
type input "4"
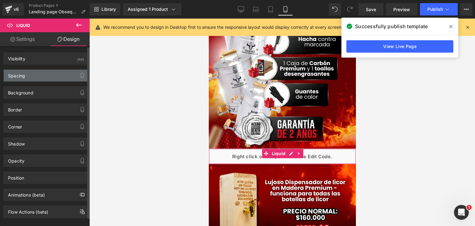
type input "0"
type input "12"
type input "0"
click at [23, 77] on div "Spacing" at bounding box center [16, 74] width 17 height 9
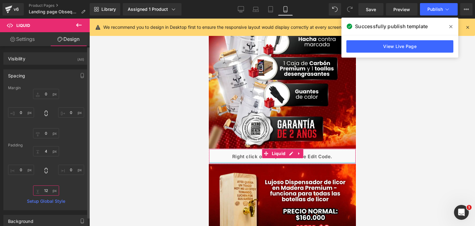
click at [46, 193] on input "12" at bounding box center [46, 190] width 26 height 10
click at [44, 152] on input "4" at bounding box center [46, 151] width 26 height 10
click at [78, 138] on div "Margin 0px 0 0px 0 0px 0 0px 0 Padding 0px 0 0px 0 Setup Global Style" at bounding box center [46, 148] width 85 height 124
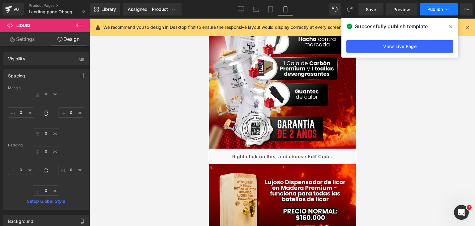
click at [429, 10] on span "Publish" at bounding box center [434, 9] width 15 height 5
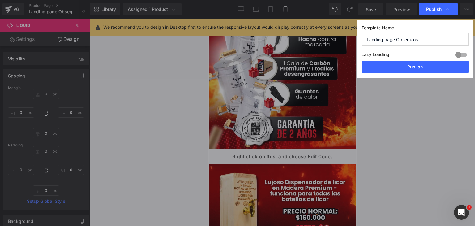
click at [426, 60] on div "Lazy Loading Build Upgrade plan to unlock" at bounding box center [414, 55] width 107 height 10
click at [426, 69] on button "Publish" at bounding box center [414, 67] width 107 height 12
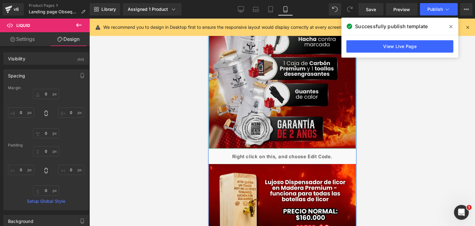
click at [288, 143] on img at bounding box center [281, 31] width 147 height 234
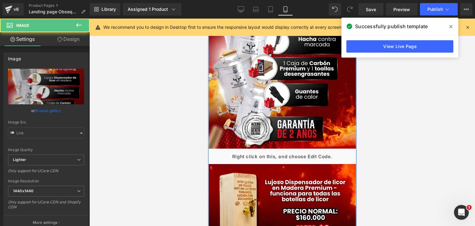
type input "https://ucarecdn.com/ec998458-dc3b-4713-a13e-56cf225f9226/-/format/auto/-/previ…"
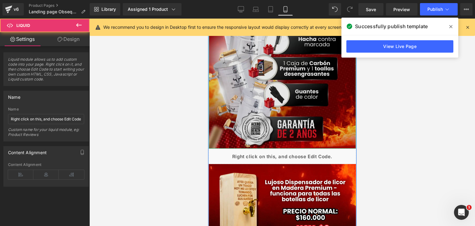
drag, startPoint x: 220, startPoint y: 150, endPoint x: 220, endPoint y: 143, distance: 6.2
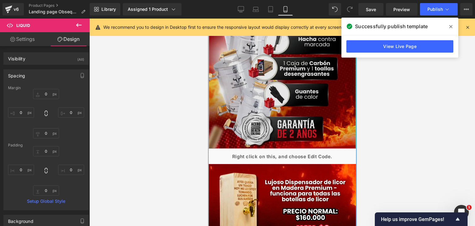
click at [265, 83] on img at bounding box center [281, 31] width 147 height 234
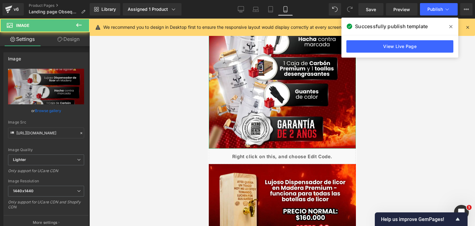
click at [77, 42] on link "Design" at bounding box center [68, 39] width 45 height 14
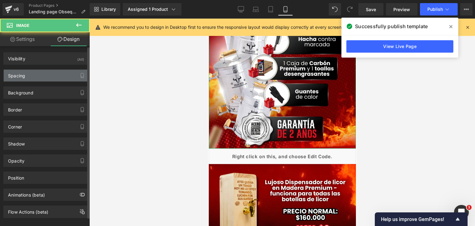
type input "0"
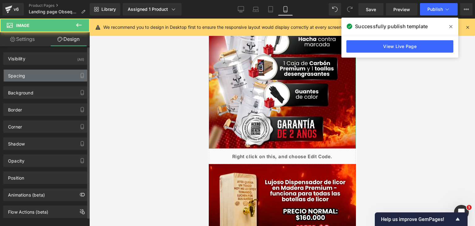
type input "0"
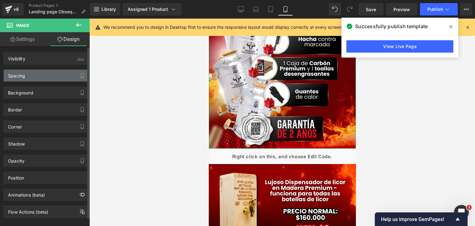
click at [32, 75] on div "Spacing" at bounding box center [46, 76] width 85 height 12
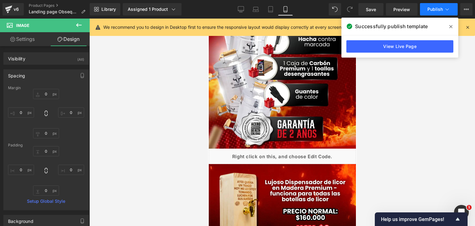
click at [434, 8] on span "Publish" at bounding box center [434, 9] width 15 height 5
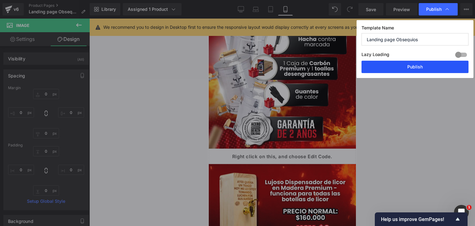
click at [415, 65] on button "Publish" at bounding box center [414, 67] width 107 height 12
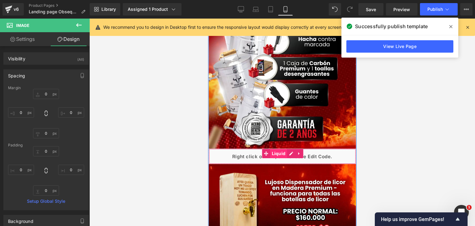
click at [270, 153] on span "Liquid" at bounding box center [278, 153] width 17 height 9
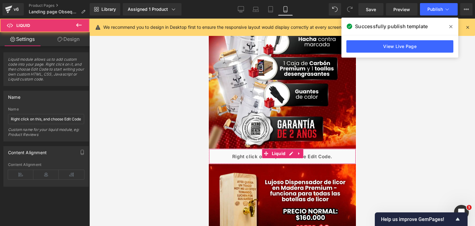
click at [76, 37] on link "Design" at bounding box center [68, 39] width 45 height 14
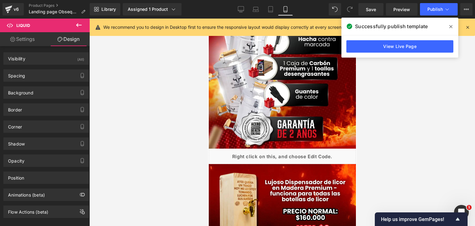
type input "0"
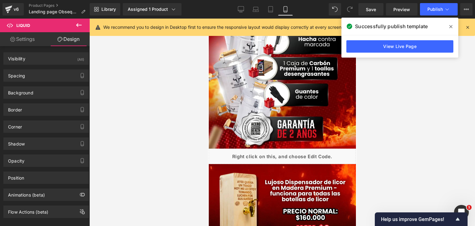
type input "0"
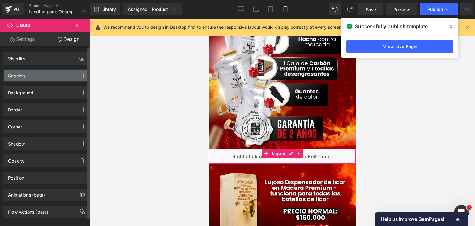
click at [23, 73] on div "Spacing" at bounding box center [16, 74] width 17 height 9
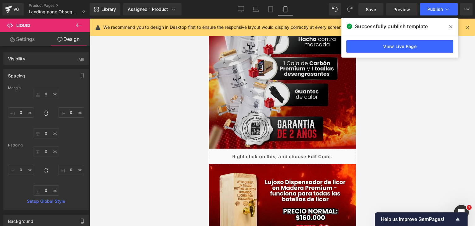
scroll to position [0, 0]
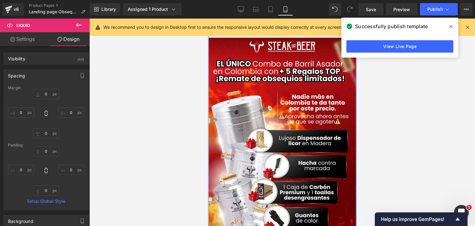
click at [242, 37] on span at bounding box center [281, 29] width 147 height 15
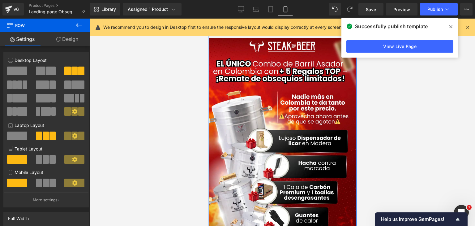
drag, startPoint x: 65, startPoint y: 40, endPoint x: 41, endPoint y: 93, distance: 59.0
click at [65, 40] on link "Design" at bounding box center [67, 39] width 45 height 14
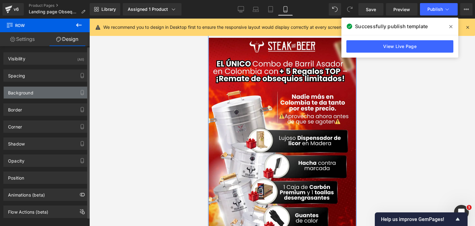
type input "none"
type input "0"
click at [41, 93] on div "Background" at bounding box center [46, 93] width 85 height 12
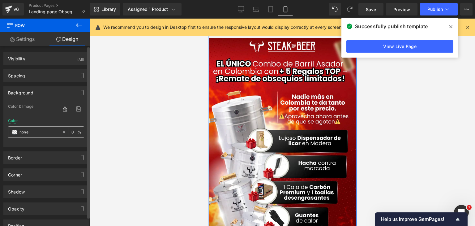
click at [20, 133] on input "none" at bounding box center [39, 132] width 40 height 7
click at [13, 132] on span at bounding box center [14, 132] width 5 height 5
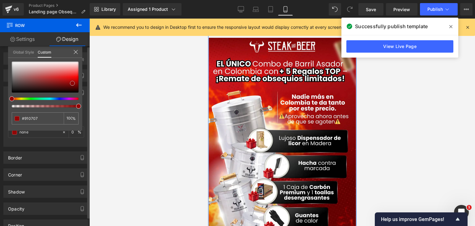
type input "#910707"
type input "100"
type input "#910707"
type input "100"
type input "#920606"
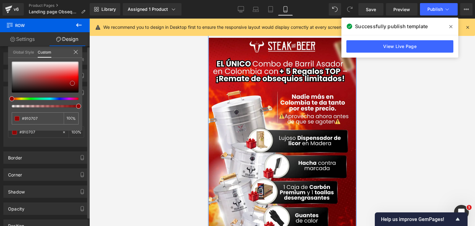
type input "#920606"
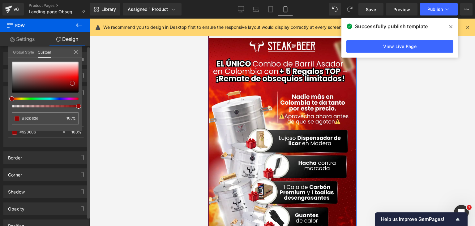
type input "#950303"
type input "#c10000"
type input "#d60000"
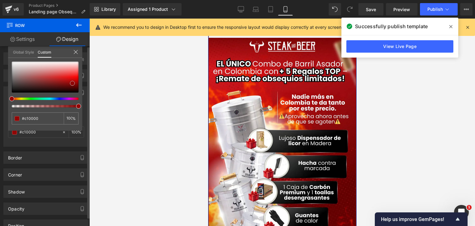
type input "#d60000"
type input "#db0000"
type input "#e00000"
drag, startPoint x: 72, startPoint y: 83, endPoint x: 88, endPoint y: 79, distance: 16.7
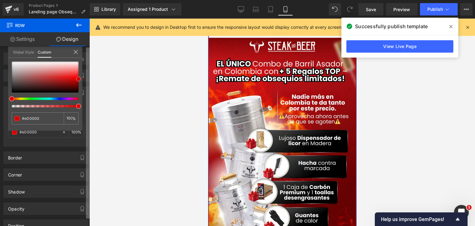
click at [88, 79] on div "Visibility (All) 0|0|0|0 1 Show on Desktop 1 Show on Laptop 1 Show on Tablet 1 …" at bounding box center [45, 137] width 90 height 182
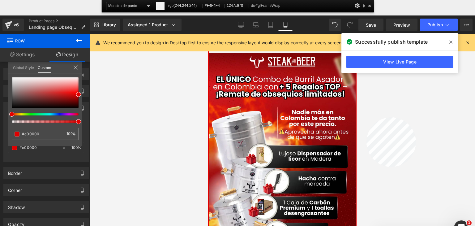
click at [367, 118] on div at bounding box center [282, 137] width 386 height 207
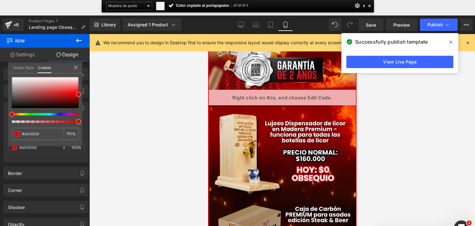
scroll to position [155, 0]
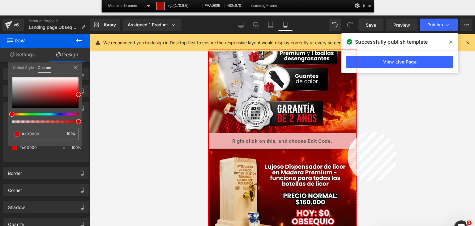
click at [348, 132] on div at bounding box center [282, 152] width 148 height 207
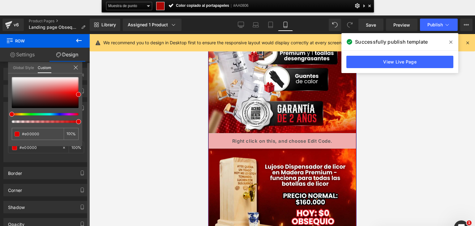
drag, startPoint x: 36, startPoint y: 141, endPoint x: 37, endPoint y: 138, distance: 3.1
click at [37, 139] on div "#e00000 100 %" at bounding box center [45, 111] width 74 height 69
click at [35, 134] on input "#e00000" at bounding box center [38, 133] width 33 height 6
click at [35, 135] on input "#e00000" at bounding box center [38, 133] width 33 height 6
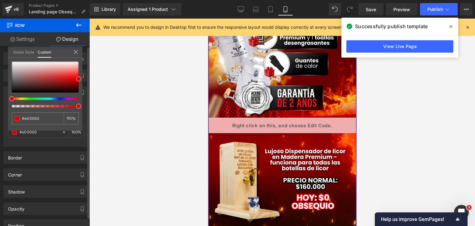
paste input "AA0806"
type input "#AA0806"
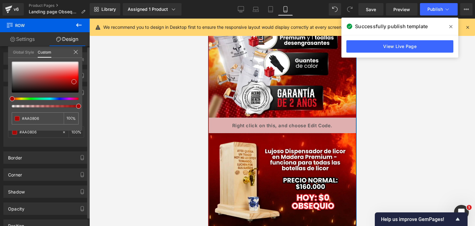
type input "#AA0806"
type input "#aa0806"
click at [74, 52] on icon at bounding box center [75, 51] width 5 height 5
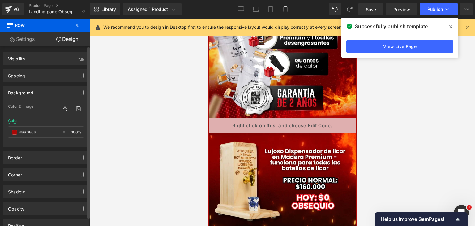
click at [172, 75] on div at bounding box center [282, 122] width 386 height 207
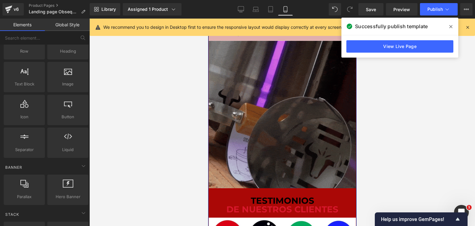
scroll to position [1546, 0]
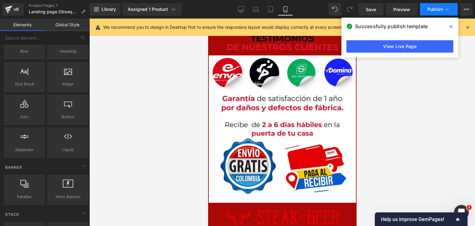
click at [428, 15] on button "Publish" at bounding box center [439, 9] width 38 height 12
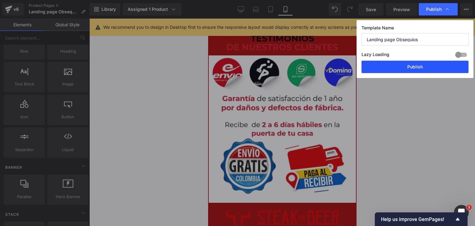
click at [411, 70] on button "Publish" at bounding box center [414, 67] width 107 height 12
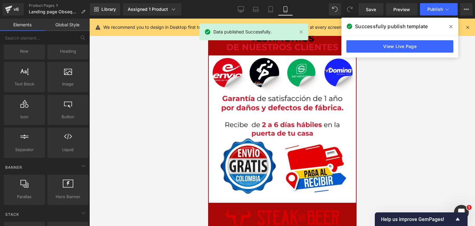
click at [451, 22] on span at bounding box center [451, 27] width 10 height 10
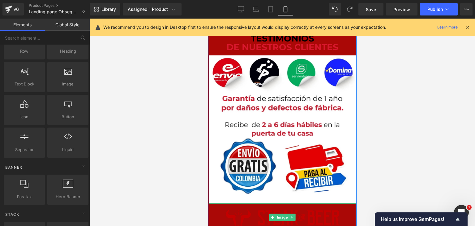
click at [257, 212] on img at bounding box center [282, 217] width 118 height 28
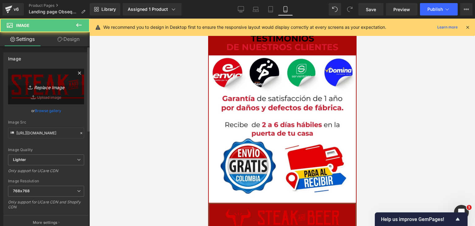
click at [38, 88] on icon "Replace Image" at bounding box center [45, 87] width 49 height 8
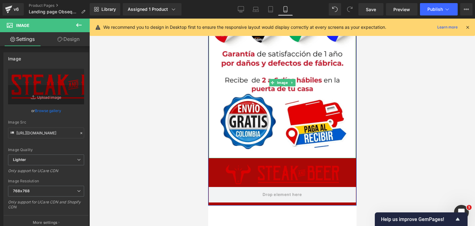
scroll to position [1670, 0]
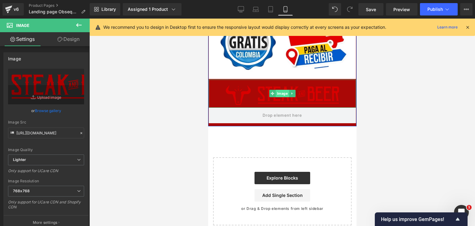
click at [280, 92] on span "Image" at bounding box center [281, 93] width 13 height 7
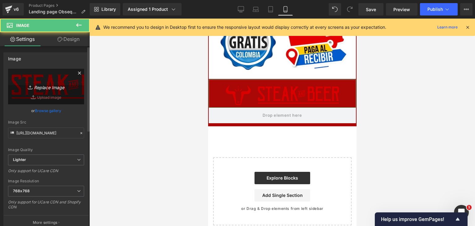
click at [43, 100] on link "Replace Image" at bounding box center [46, 87] width 76 height 36
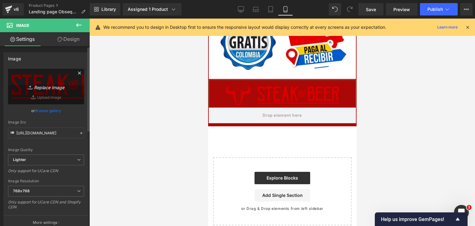
type input "C:\fakepath\image (5) (1).png"
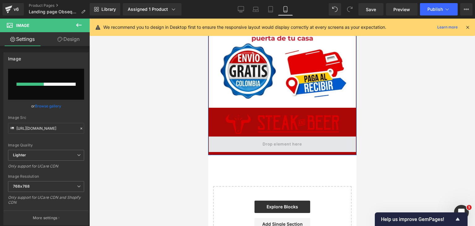
scroll to position [1639, 0]
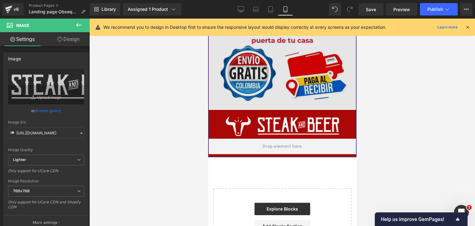
type input "https://ucarecdn.com/239bab1f-b795-4b73-b83d-db9356bda9af/-/format/auto/-/previ…"
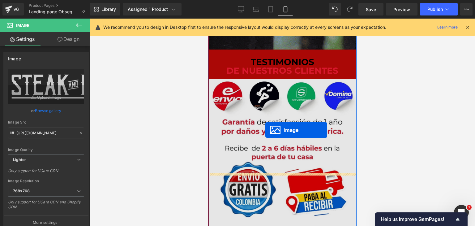
scroll to position [1515, 0]
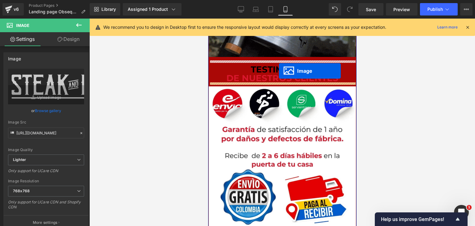
drag, startPoint x: 268, startPoint y: 187, endPoint x: 279, endPoint y: 71, distance: 116.8
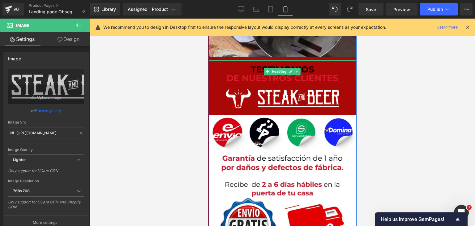
click at [242, 75] on span "DE NUESTROS CLIENTES" at bounding box center [282, 78] width 112 height 11
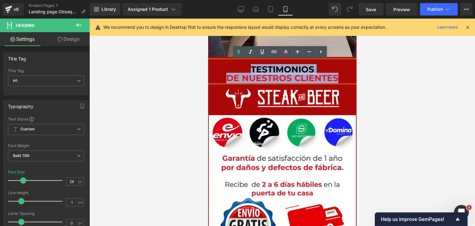
drag, startPoint x: 259, startPoint y: 69, endPoint x: 564, endPoint y: 96, distance: 306.0
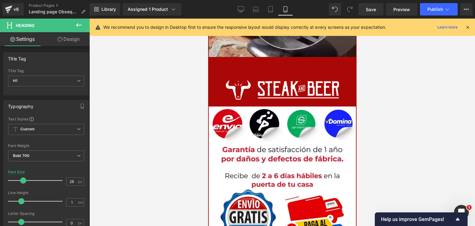
click at [83, 25] on button at bounding box center [79, 26] width 22 height 14
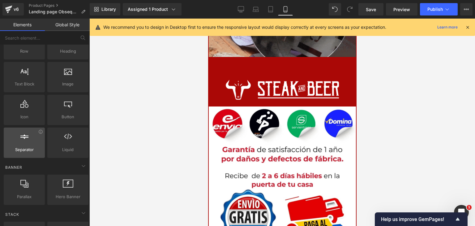
scroll to position [62, 0]
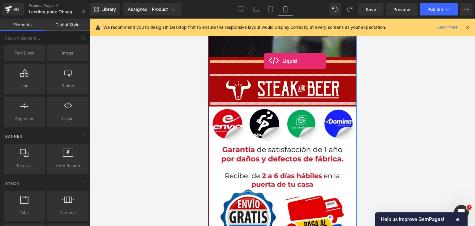
drag, startPoint x: 273, startPoint y: 137, endPoint x: 264, endPoint y: 61, distance: 76.7
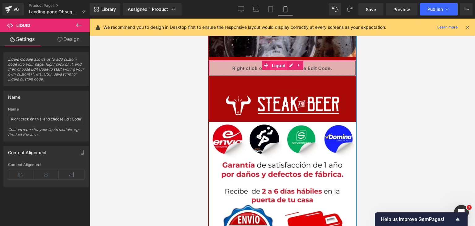
click at [280, 66] on span "Liquid" at bounding box center [278, 65] width 17 height 9
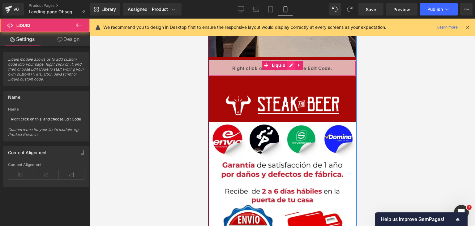
click at [289, 66] on div "Liquid" at bounding box center [281, 67] width 147 height 15
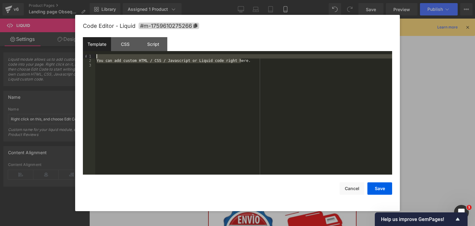
drag, startPoint x: 245, startPoint y: 59, endPoint x: 70, endPoint y: 57, distance: 175.0
click at [70, 57] on body "Liquid You are previewing how the will restyle your page. You can not edit Elem…" at bounding box center [237, 113] width 475 height 226
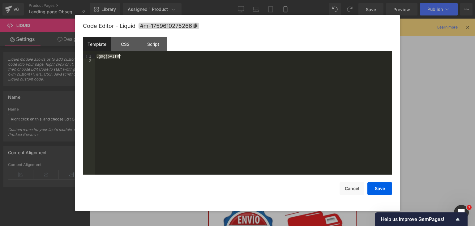
drag, startPoint x: 96, startPoint y: 57, endPoint x: 130, endPoint y: 58, distance: 33.1
click at [130, 58] on div ".g9gjpv1IWP" at bounding box center [243, 118] width 297 height 129
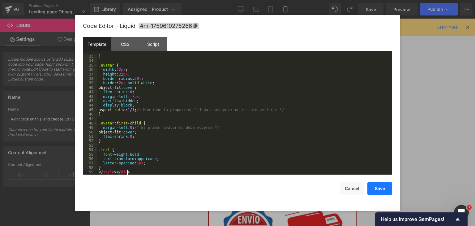
click at [380, 190] on button "Save" at bounding box center [379, 188] width 25 height 12
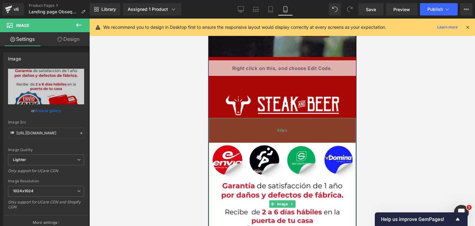
drag, startPoint x: 254, startPoint y: 119, endPoint x: 255, endPoint y: 139, distance: 20.8
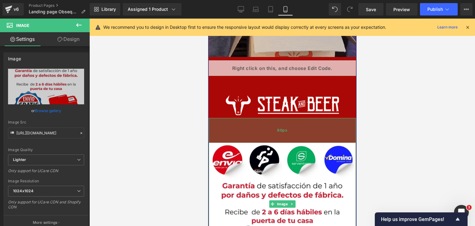
click at [255, 139] on div "80px" at bounding box center [281, 130] width 147 height 25
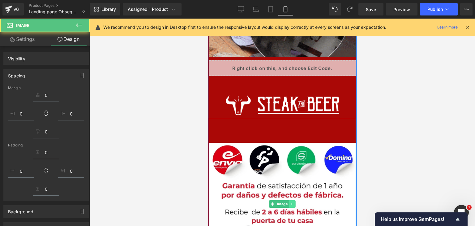
click at [290, 203] on icon at bounding box center [291, 204] width 3 height 4
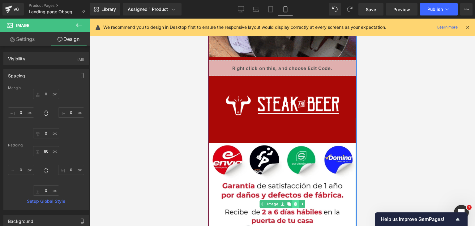
click at [293, 204] on icon at bounding box center [294, 203] width 3 height 3
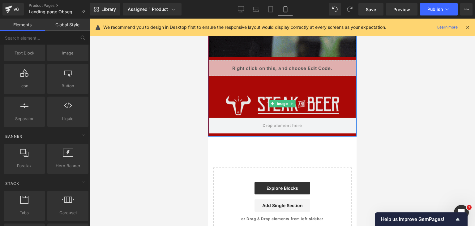
click at [302, 101] on img at bounding box center [282, 104] width 118 height 28
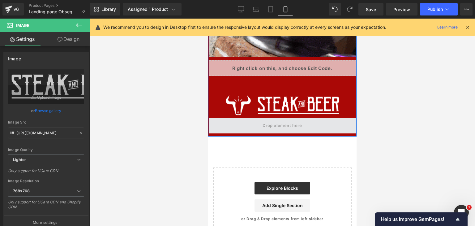
click at [248, 130] on span at bounding box center [281, 125] width 147 height 15
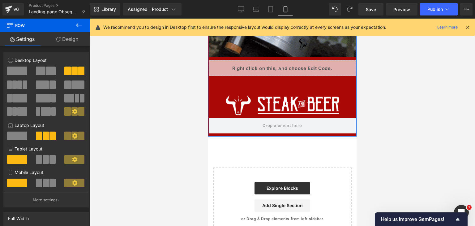
click at [43, 161] on span at bounding box center [46, 159] width 6 height 9
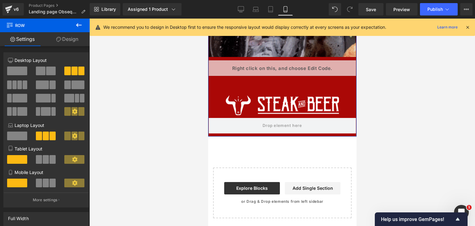
scroll to position [0, 0]
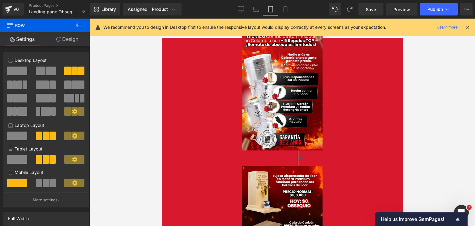
click at [15, 158] on span at bounding box center [17, 159] width 20 height 9
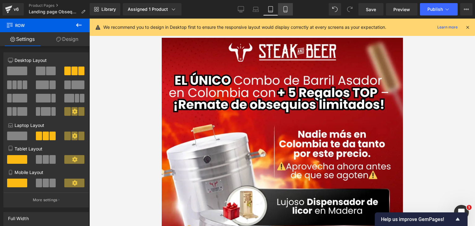
click at [281, 10] on link "Mobile" at bounding box center [285, 9] width 15 height 12
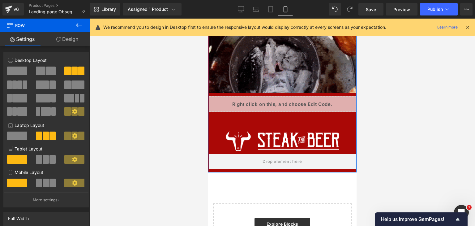
scroll to position [1472, 0]
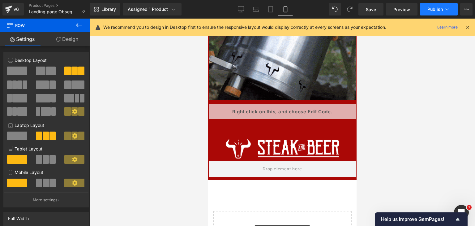
click at [435, 9] on span "Publish" at bounding box center [434, 9] width 15 height 5
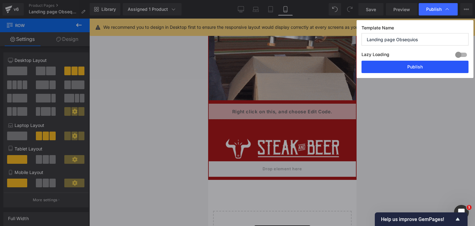
click at [422, 72] on button "Publish" at bounding box center [414, 67] width 107 height 12
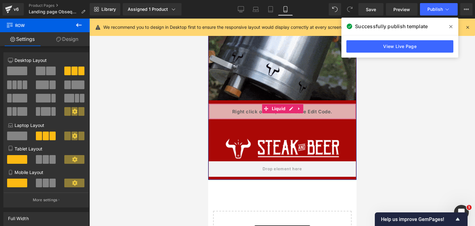
click at [246, 106] on div "Liquid" at bounding box center [281, 111] width 147 height 15
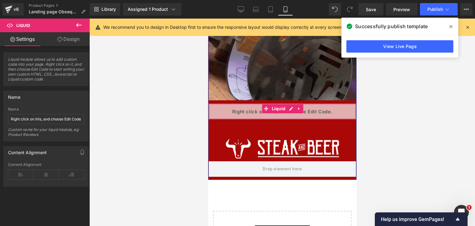
click at [290, 110] on div "Liquid" at bounding box center [281, 111] width 147 height 15
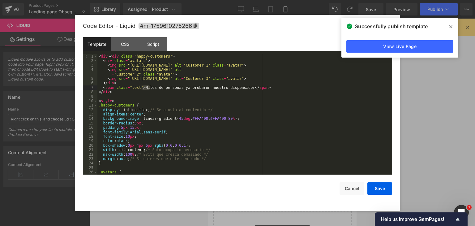
drag, startPoint x: 150, startPoint y: 87, endPoint x: 142, endPoint y: 88, distance: 7.8
click at [142, 88] on div "< div > < div class = "happy-customers" > < div class = "avatars" > < img src =…" at bounding box center [243, 118] width 292 height 129
click at [219, 88] on div "< div > < div class = "happy-customers" > < div class = "avatars" > < img src =…" at bounding box center [243, 118] width 292 height 129
drag, startPoint x: 220, startPoint y: 87, endPoint x: 245, endPoint y: 92, distance: 25.9
click at [240, 86] on div "< div > < div class = "happy-customers" > < div class = "avatars" > < img src =…" at bounding box center [243, 118] width 292 height 129
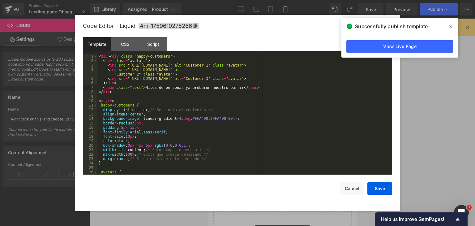
click at [179, 86] on div "< div > < div class = "happy-customers" > < div class = "avatars" > < img src =…" at bounding box center [243, 118] width 292 height 129
drag, startPoint x: 142, startPoint y: 87, endPoint x: 176, endPoint y: 89, distance: 33.8
click at [176, 89] on div "< div > < div class = "happy-customers" > < div class = "avatars" > < img src =…" at bounding box center [243, 118] width 292 height 129
click at [294, 182] on div "Save Cancel" at bounding box center [237, 184] width 309 height 20
click at [379, 191] on button "Save" at bounding box center [379, 188] width 25 height 12
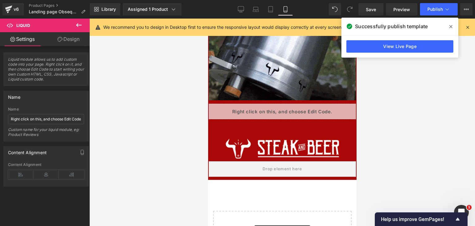
click at [452, 25] on icon at bounding box center [450, 26] width 3 height 3
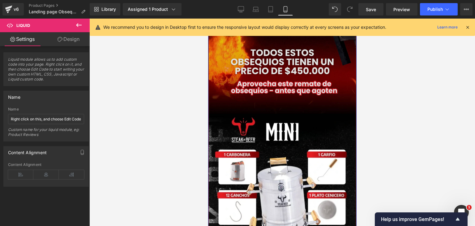
scroll to position [649, 0]
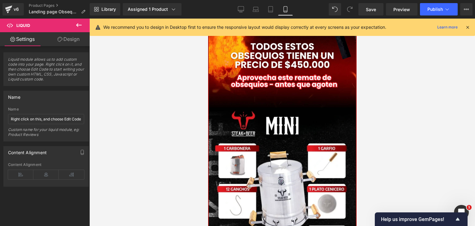
click at [76, 25] on icon at bounding box center [78, 24] width 7 height 7
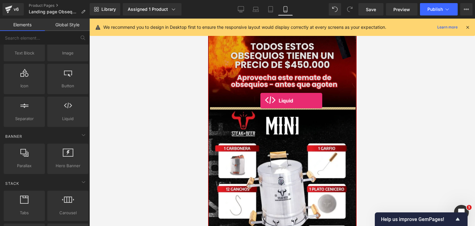
drag, startPoint x: 270, startPoint y: 135, endPoint x: 260, endPoint y: 100, distance: 36.4
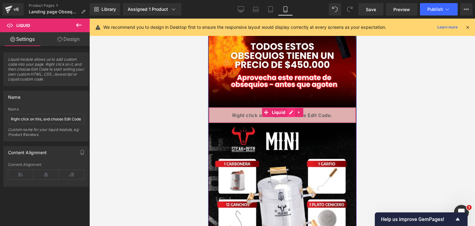
click at [285, 111] on div "Liquid" at bounding box center [281, 114] width 147 height 15
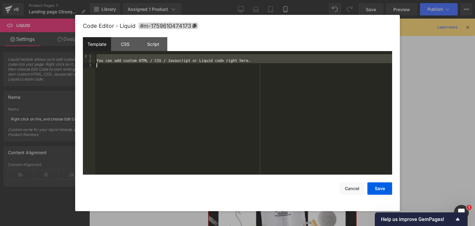
drag, startPoint x: 98, startPoint y: 57, endPoint x: 308, endPoint y: 154, distance: 231.0
click at [308, 155] on div "You can add custom HTML / CSS / Javascript or Liquid code right here." at bounding box center [243, 118] width 297 height 129
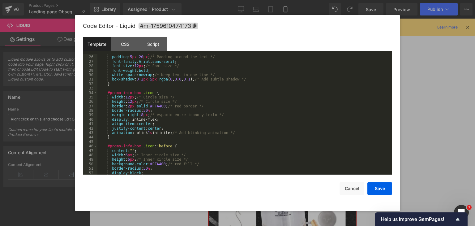
scroll to position [0, 0]
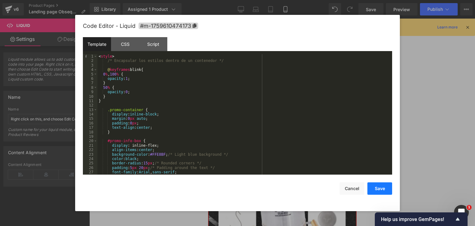
click at [373, 190] on button "Save" at bounding box center [379, 188] width 25 height 12
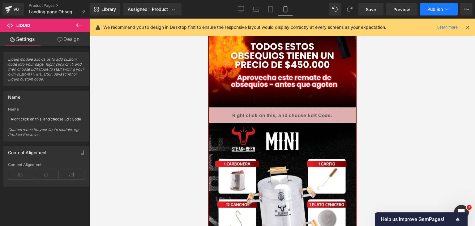
click at [427, 7] on button "Publish" at bounding box center [439, 9] width 38 height 12
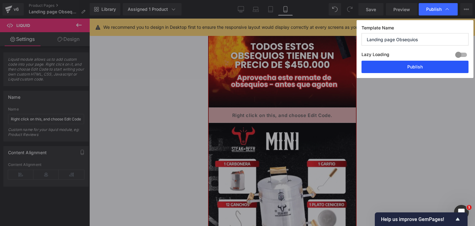
click at [411, 66] on button "Publish" at bounding box center [414, 67] width 107 height 12
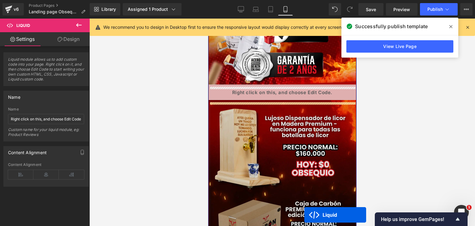
scroll to position [186, 0]
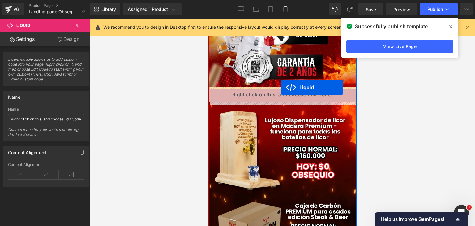
drag, startPoint x: 262, startPoint y: 113, endPoint x: 281, endPoint y: 87, distance: 31.7
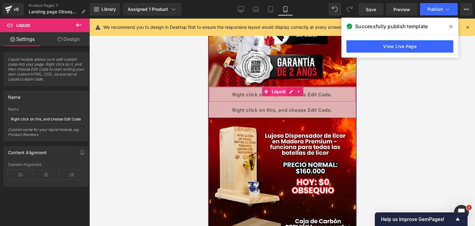
click at [279, 90] on span "Liquid" at bounding box center [278, 91] width 17 height 9
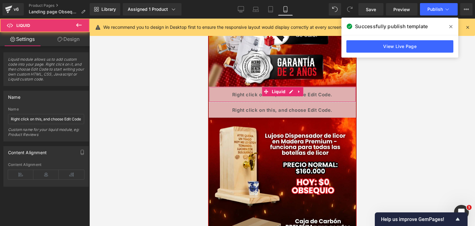
click at [58, 44] on link "Design" at bounding box center [68, 39] width 45 height 14
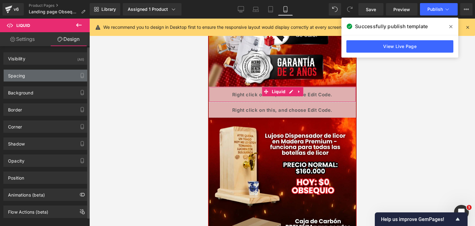
click at [28, 78] on div "Spacing" at bounding box center [46, 76] width 85 height 12
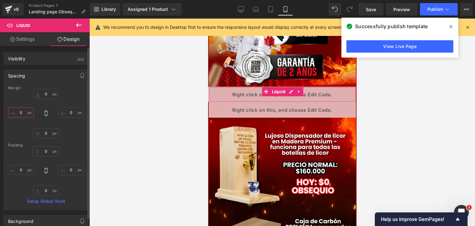
click at [28, 112] on input "0" at bounding box center [21, 112] width 26 height 10
click at [22, 167] on input "0" at bounding box center [21, 169] width 26 height 10
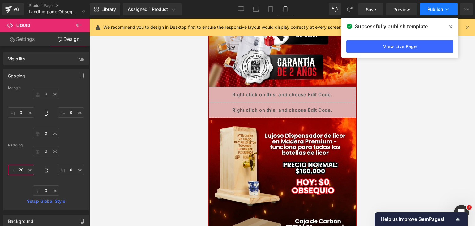
type input "20"
click at [427, 13] on button "Publish" at bounding box center [439, 9] width 38 height 12
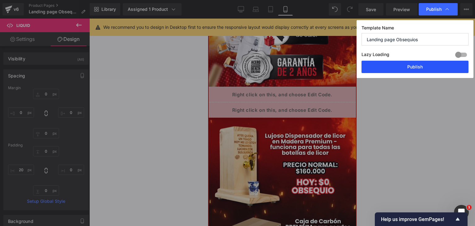
click at [411, 71] on button "Publish" at bounding box center [414, 67] width 107 height 12
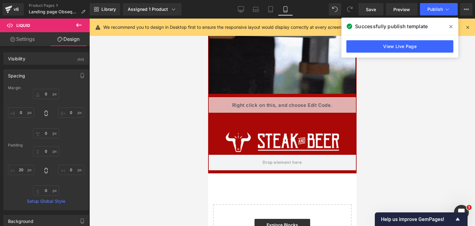
scroll to position [1487, 0]
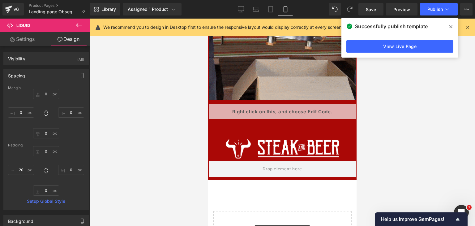
click at [287, 115] on div "Liquid" at bounding box center [281, 111] width 147 height 15
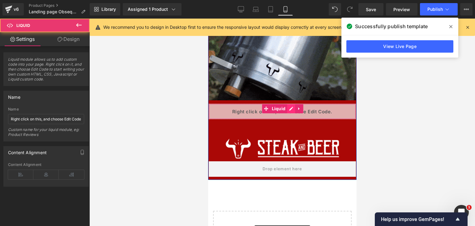
click at [287, 109] on div "Liquid" at bounding box center [281, 111] width 147 height 15
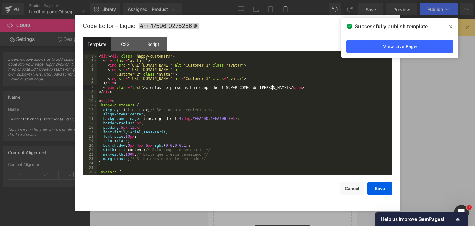
click at [272, 86] on div "< div > < div class = "happy-customers" > < div class = "avatars" > < img src =…" at bounding box center [243, 118] width 292 height 129
click at [376, 186] on button "Save" at bounding box center [379, 188] width 25 height 12
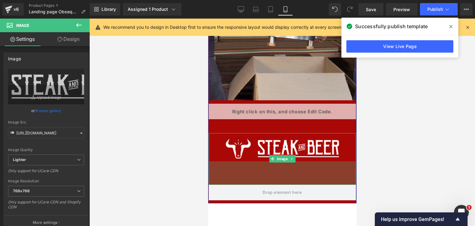
drag, startPoint x: 245, startPoint y: 164, endPoint x: 245, endPoint y: 183, distance: 19.2
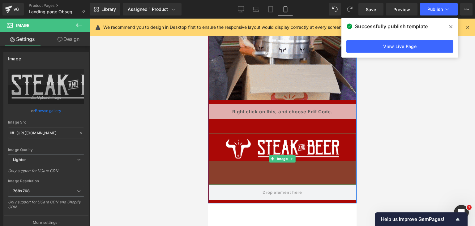
click at [245, 183] on div "76px" at bounding box center [281, 172] width 147 height 23
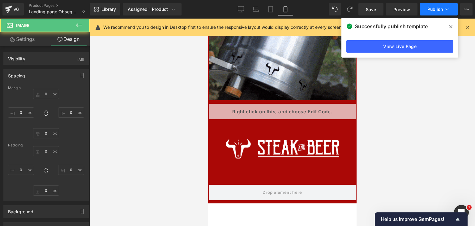
type input "2"
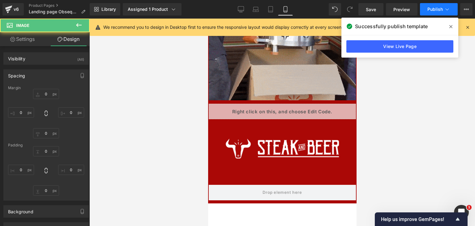
type input "0"
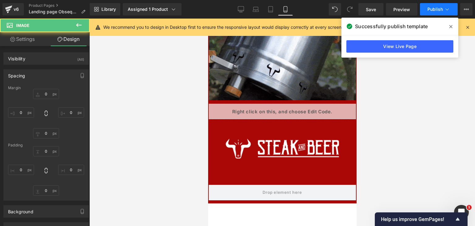
type input "0"
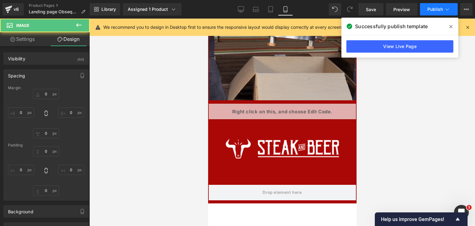
type input "0"
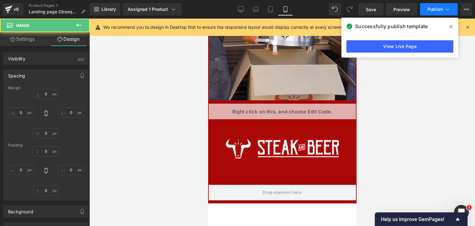
type input "9"
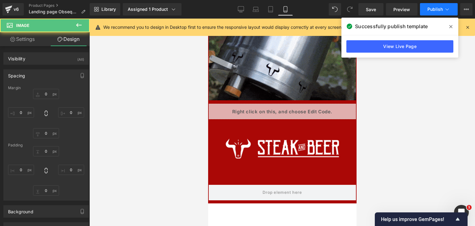
type input "0"
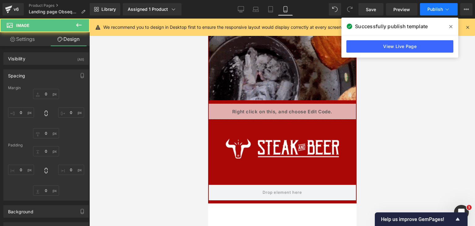
type input "76"
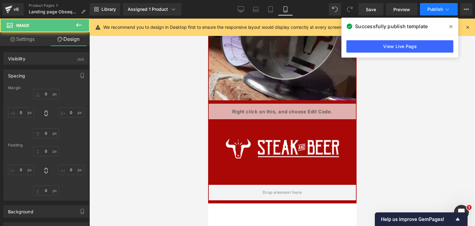
type input "0"
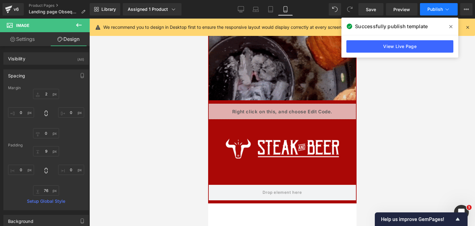
click at [430, 11] on span "Publish" at bounding box center [434, 9] width 15 height 5
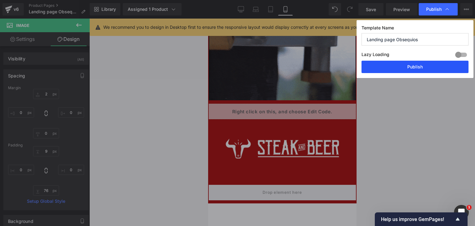
click at [402, 71] on button "Publish" at bounding box center [414, 67] width 107 height 12
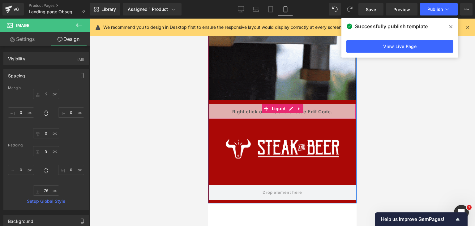
click at [286, 109] on div "Liquid" at bounding box center [281, 111] width 147 height 15
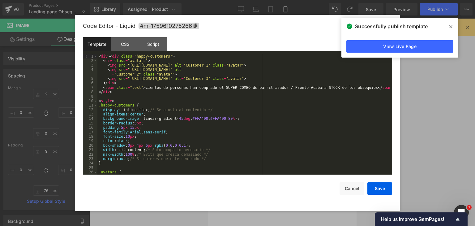
drag, startPoint x: 452, startPoint y: 24, endPoint x: 414, endPoint y: 26, distance: 38.0
click at [451, 24] on icon at bounding box center [450, 26] width 3 height 5
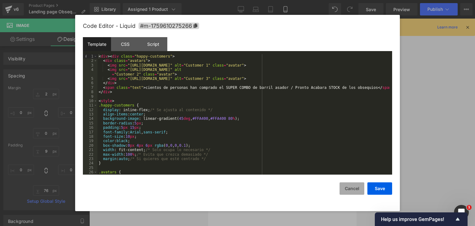
click at [350, 186] on button "Cancel" at bounding box center [351, 188] width 25 height 12
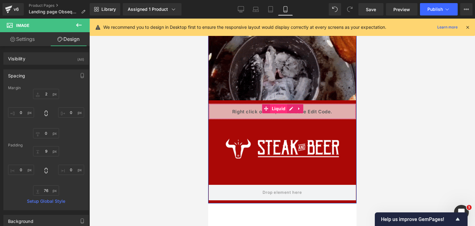
click at [278, 109] on span "Liquid" at bounding box center [278, 108] width 17 height 9
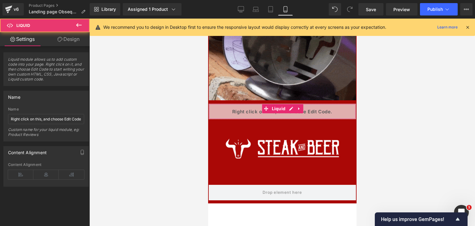
click at [59, 37] on icon at bounding box center [60, 39] width 5 height 5
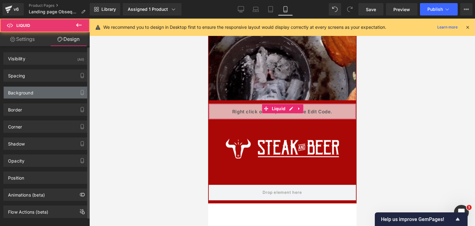
type input "#f7f7f7"
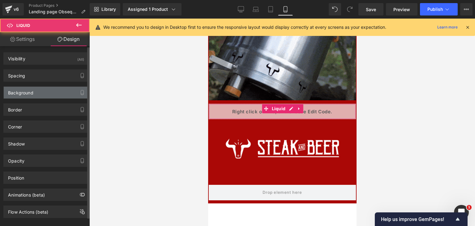
type input "70"
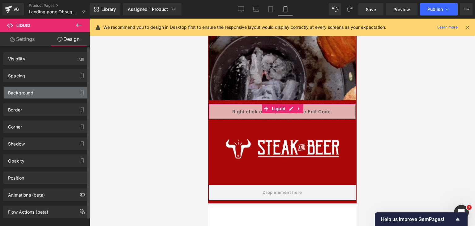
click at [27, 89] on div "Background" at bounding box center [20, 91] width 25 height 9
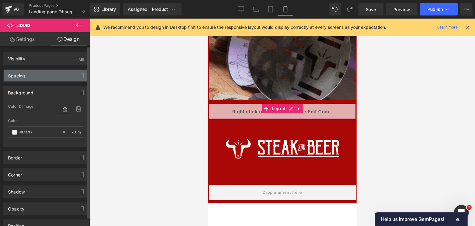
click at [46, 74] on div "Spacing" at bounding box center [46, 76] width 85 height 12
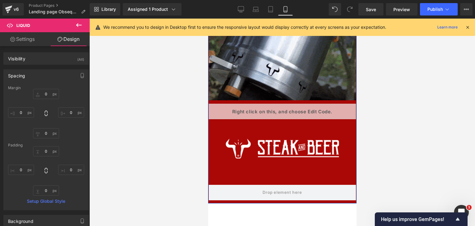
click at [287, 110] on div "Liquid" at bounding box center [281, 111] width 147 height 15
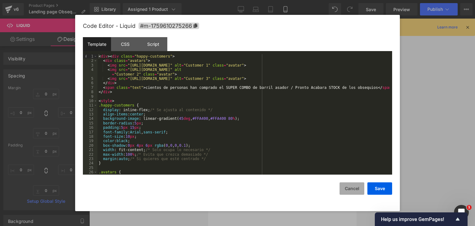
drag, startPoint x: 346, startPoint y: 190, endPoint x: 132, endPoint y: 159, distance: 216.0
click at [346, 190] on button "Cancel" at bounding box center [351, 188] width 25 height 12
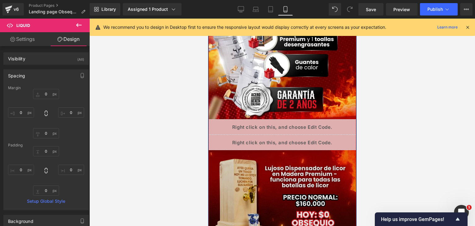
scroll to position [155, 0]
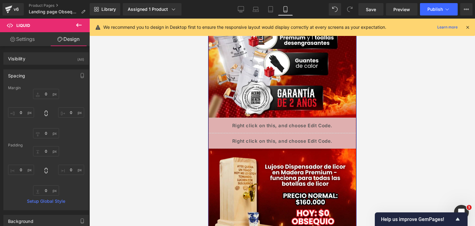
click at [286, 125] on div "Liquid" at bounding box center [281, 124] width 147 height 15
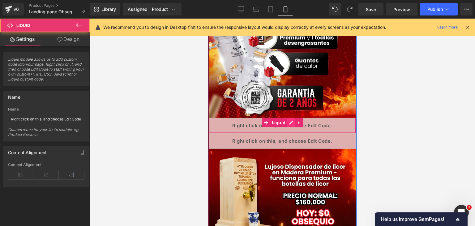
click at [285, 124] on div "Liquid" at bounding box center [281, 124] width 147 height 15
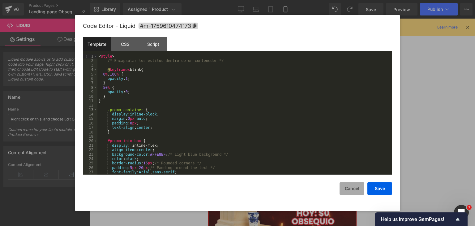
click at [341, 190] on button "Cancel" at bounding box center [351, 188] width 25 height 12
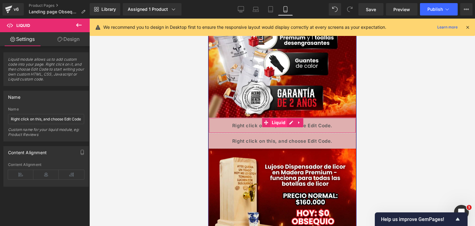
click at [273, 124] on span "Liquid" at bounding box center [278, 122] width 17 height 9
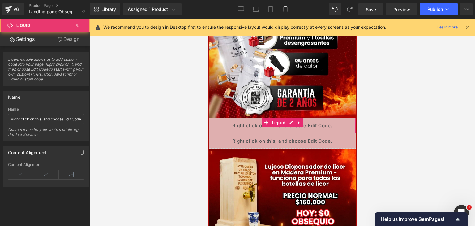
drag, startPoint x: 65, startPoint y: 41, endPoint x: 27, endPoint y: 90, distance: 61.8
click at [65, 41] on link "Design" at bounding box center [68, 39] width 45 height 14
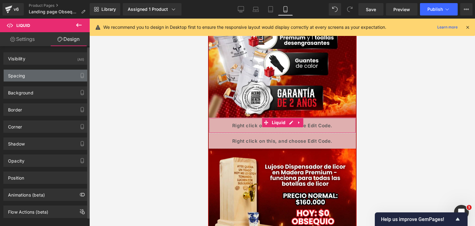
click at [28, 75] on div "Spacing" at bounding box center [46, 76] width 85 height 12
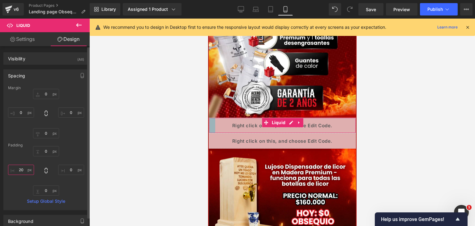
click at [26, 170] on input "20" at bounding box center [21, 169] width 26 height 10
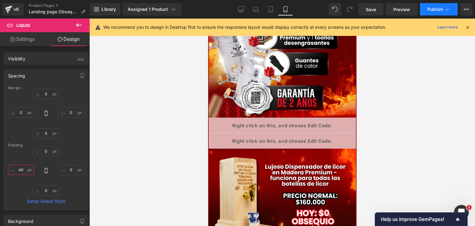
type input "40"
click at [430, 11] on span "Publish" at bounding box center [434, 9] width 15 height 5
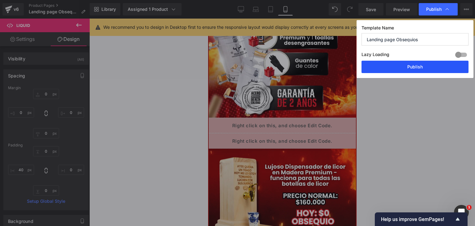
click at [409, 69] on button "Publish" at bounding box center [414, 67] width 107 height 12
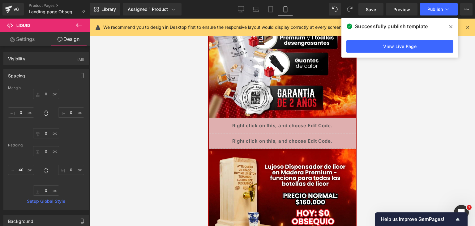
click at [450, 25] on icon at bounding box center [450, 26] width 3 height 5
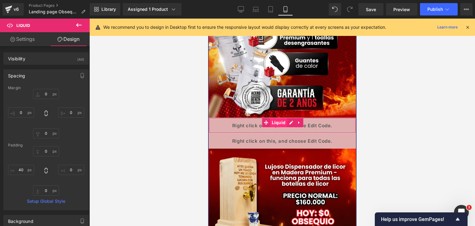
click at [275, 124] on span "Liquid" at bounding box center [278, 122] width 17 height 9
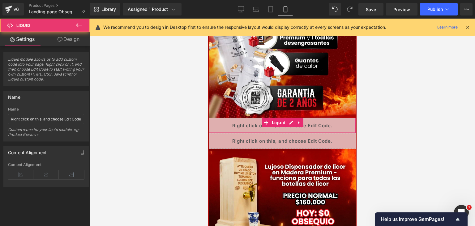
click at [69, 40] on link "Design" at bounding box center [68, 39] width 45 height 14
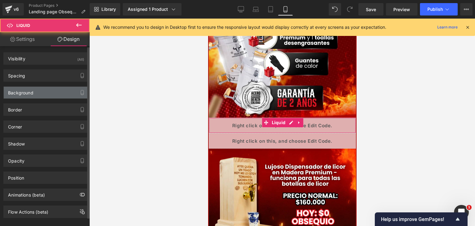
click at [32, 93] on div "Background" at bounding box center [20, 91] width 25 height 9
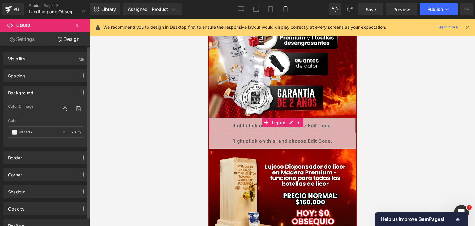
type input "0"
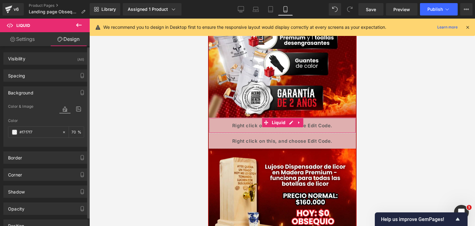
type input "0"
type input "40"
type input "#f7f7f7"
type input "70"
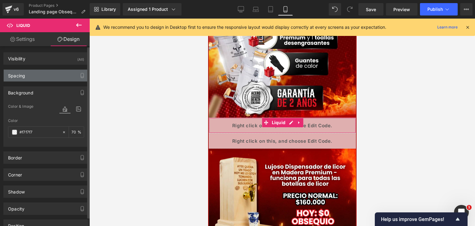
click at [24, 72] on div "Spacing" at bounding box center [16, 74] width 17 height 9
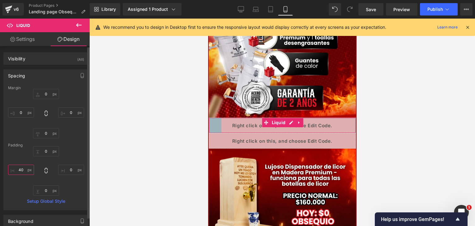
click at [24, 171] on input "40" at bounding box center [21, 169] width 26 height 10
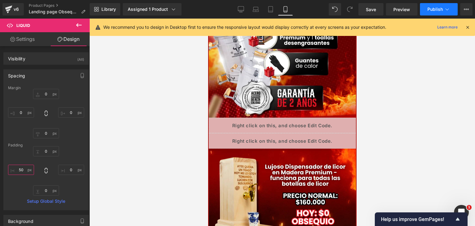
type input "50"
click at [439, 11] on span "Publish" at bounding box center [434, 9] width 15 height 5
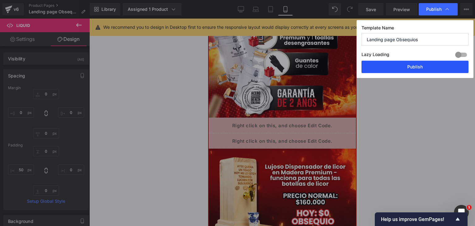
click at [410, 65] on button "Publish" at bounding box center [414, 67] width 107 height 12
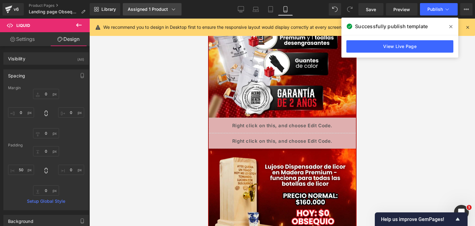
click at [160, 8] on div "Assigned 1 Product" at bounding box center [152, 9] width 49 height 6
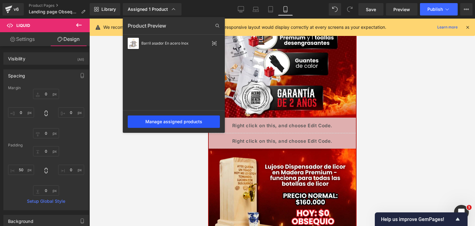
click at [175, 126] on div "Manage assigned products" at bounding box center [174, 121] width 92 height 12
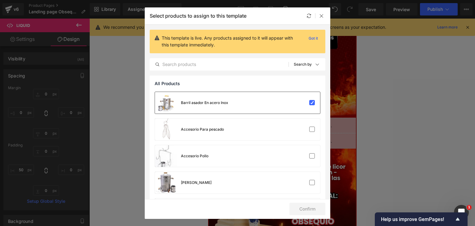
click at [303, 105] on div at bounding box center [302, 103] width 28 height 6
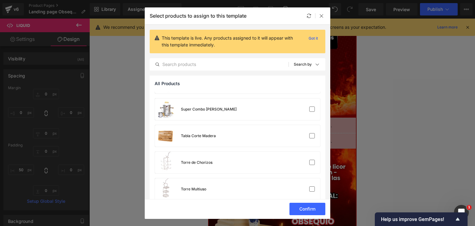
scroll to position [376, 0]
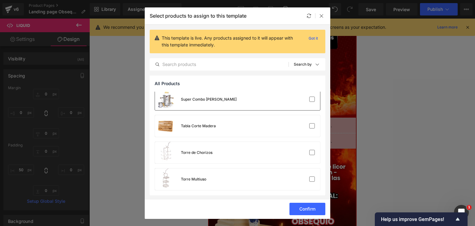
click at [259, 107] on div "Super Combo Barrilero" at bounding box center [237, 99] width 165 height 22
click at [312, 208] on button "Confirm" at bounding box center [307, 209] width 36 height 12
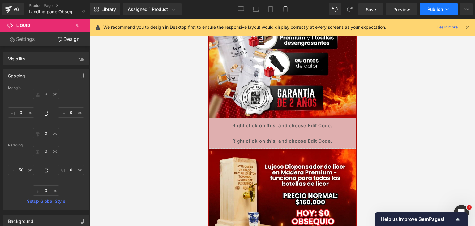
click at [433, 7] on span "Publish" at bounding box center [434, 9] width 15 height 5
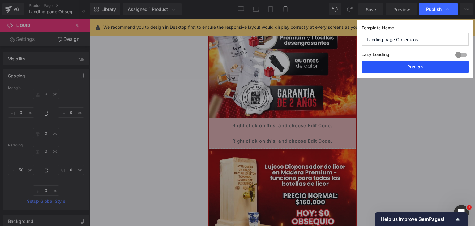
click at [420, 66] on button "Publish" at bounding box center [414, 67] width 107 height 12
